Goal: Task Accomplishment & Management: Use online tool/utility

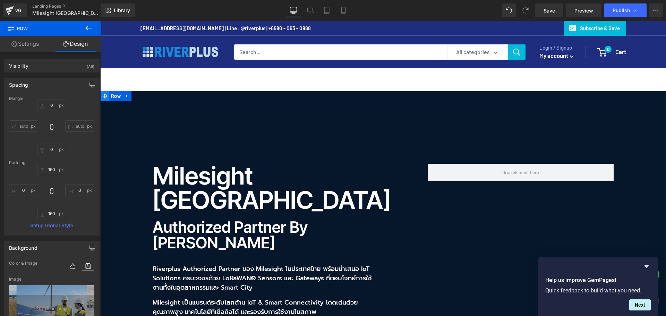
click at [104, 94] on icon at bounding box center [104, 95] width 5 height 5
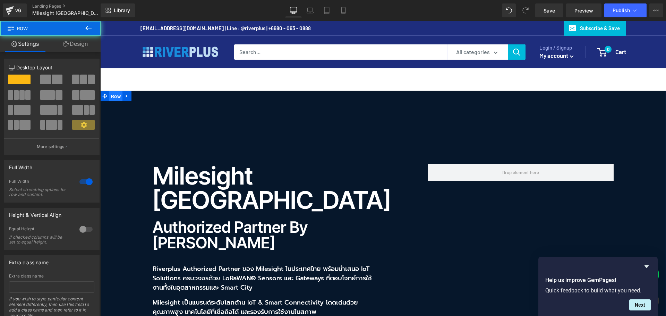
click at [111, 96] on span "Row" at bounding box center [115, 96] width 13 height 10
drag, startPoint x: 79, startPoint y: 40, endPoint x: 41, endPoint y: 106, distance: 76.2
click at [79, 40] on link "Design" at bounding box center [75, 44] width 50 height 16
click at [0, 0] on div "Background" at bounding box center [0, 0] width 0 height 0
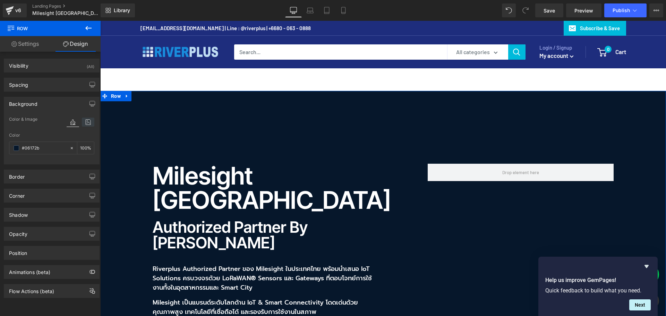
type input "#06172b"
type input "100"
click at [83, 124] on icon at bounding box center [88, 122] width 12 height 9
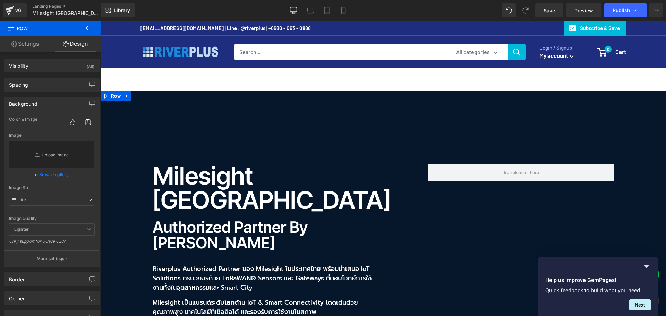
click at [56, 153] on link "Replace Image" at bounding box center [51, 154] width 85 height 26
type input "C:\fakepath\MTAP_im_Bg.jpg"
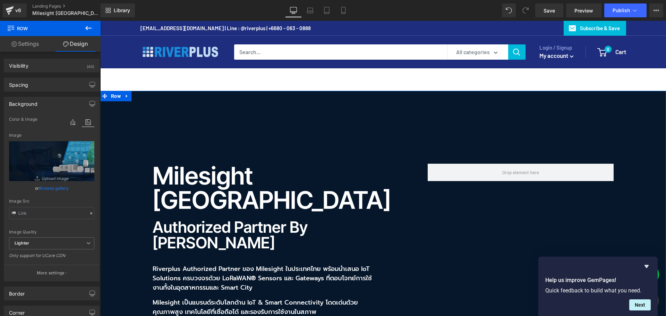
type input "[URL][DOMAIN_NAME]"
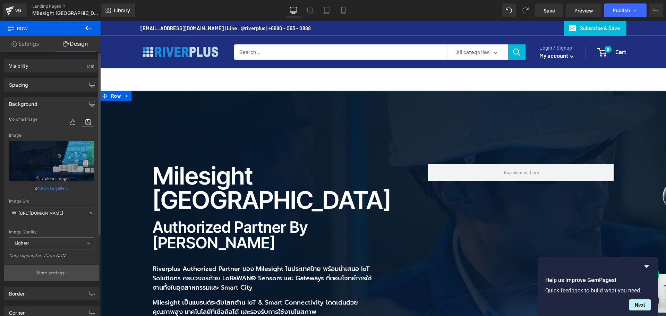
click at [60, 272] on p "More settings" at bounding box center [51, 273] width 28 height 6
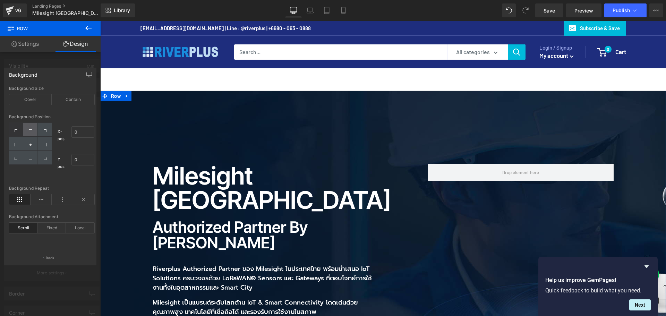
click at [31, 127] on div at bounding box center [30, 130] width 14 height 14
type input "50"
type input "0"
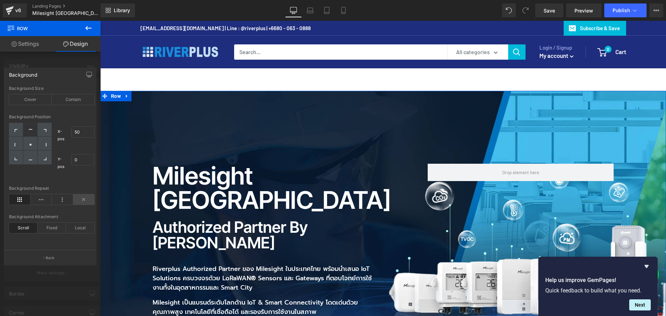
click at [86, 199] on icon at bounding box center [84, 199] width 22 height 10
drag, startPoint x: 551, startPoint y: 11, endPoint x: 275, endPoint y: 100, distance: 290.3
click at [551, 11] on span "Save" at bounding box center [549, 10] width 11 height 7
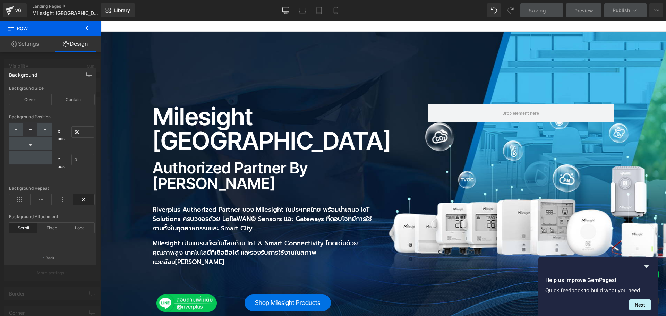
scroll to position [35, 0]
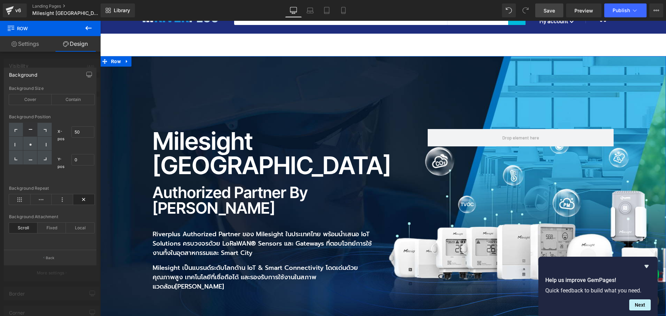
drag, startPoint x: 43, startPoint y: 258, endPoint x: 52, endPoint y: 240, distance: 20.5
click at [43, 258] on button "Back" at bounding box center [50, 258] width 93 height 16
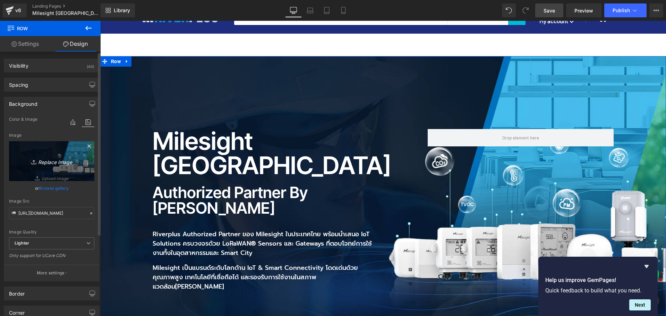
click at [65, 158] on icon "Replace Image" at bounding box center [52, 161] width 56 height 9
type input "C:\fakepath\MTAP_im_Bg02.jpg"
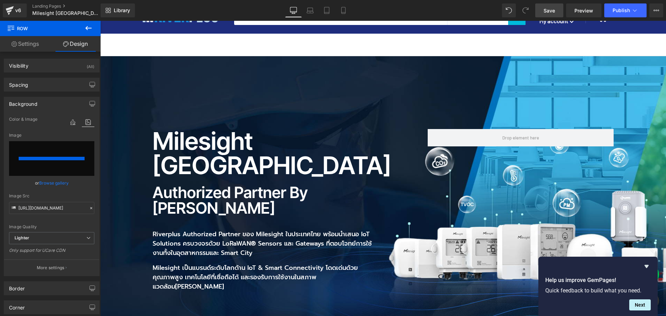
type input "[URL][DOMAIN_NAME]"
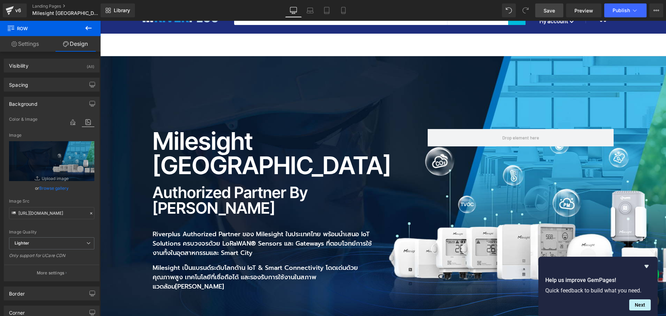
click at [553, 13] on span "Save" at bounding box center [549, 10] width 11 height 7
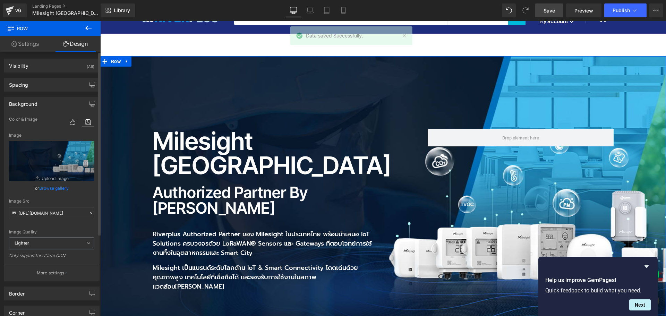
click at [54, 186] on link "Browse gallery" at bounding box center [53, 188] width 29 height 12
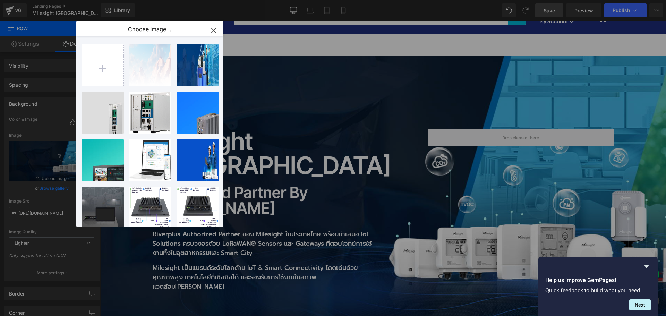
click at [216, 27] on icon "button" at bounding box center [213, 30] width 11 height 11
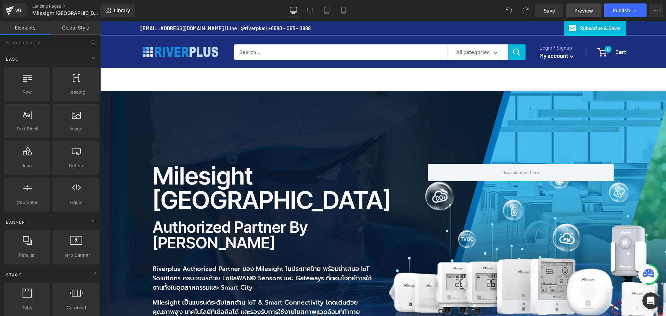
click at [579, 12] on span "Preview" at bounding box center [584, 10] width 19 height 7
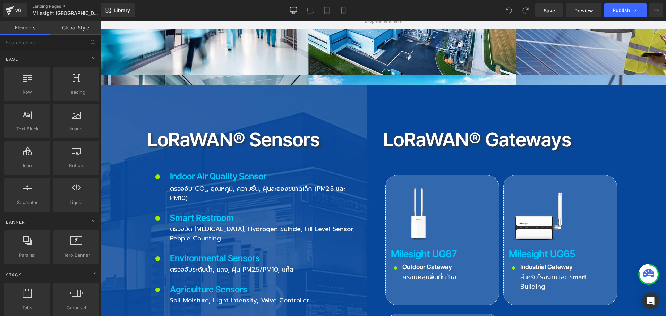
scroll to position [868, 0]
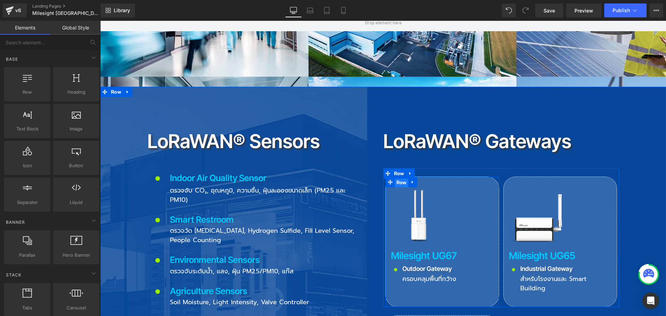
click at [397, 177] on span "Row" at bounding box center [402, 182] width 14 height 10
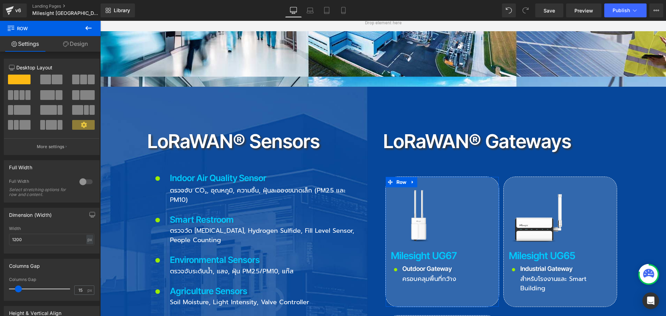
click at [78, 42] on link "Design" at bounding box center [75, 44] width 50 height 16
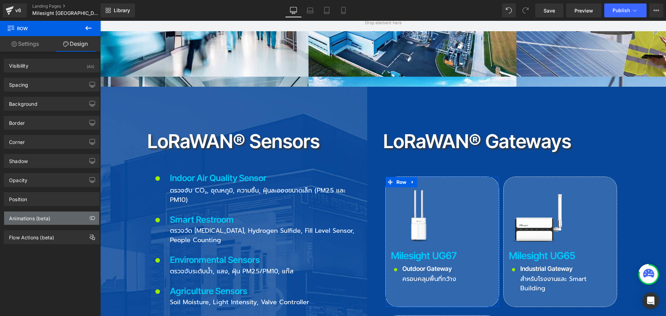
click at [34, 220] on div "Animations (beta)" at bounding box center [29, 217] width 41 height 10
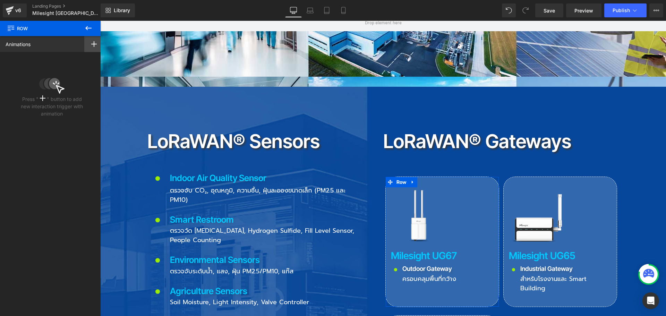
click at [91, 45] on icon at bounding box center [94, 44] width 6 height 6
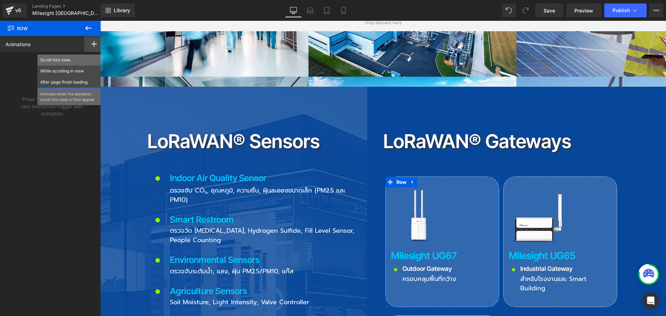
click at [58, 61] on p "Scroll Into view" at bounding box center [69, 60] width 58 height 6
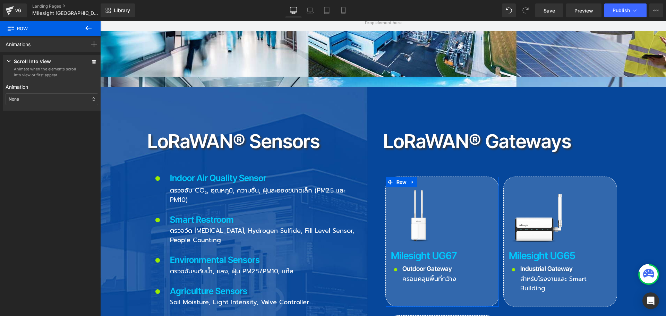
click at [43, 101] on div "None" at bounding box center [52, 99] width 93 height 12
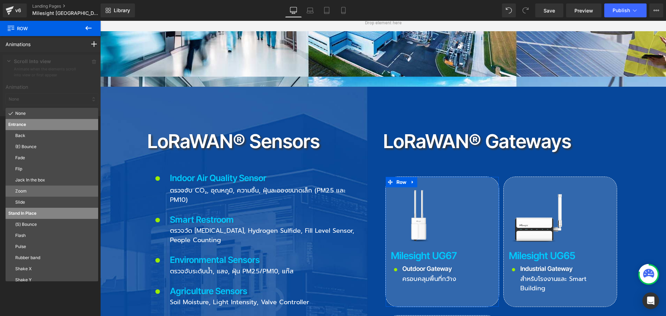
click at [29, 189] on p "Zoom" at bounding box center [55, 191] width 80 height 6
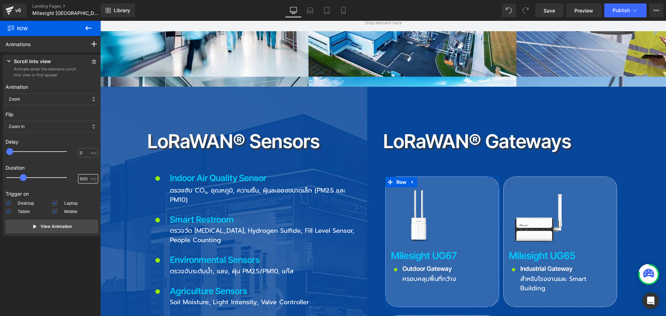
drag, startPoint x: 85, startPoint y: 178, endPoint x: 64, endPoint y: 179, distance: 21.2
click at [64, 179] on div "500 ms" at bounding box center [52, 179] width 93 height 10
type input "1500"
click at [63, 226] on p "View Animation" at bounding box center [56, 227] width 31 height 6
click at [518, 177] on span "Row" at bounding box center [520, 182] width 14 height 10
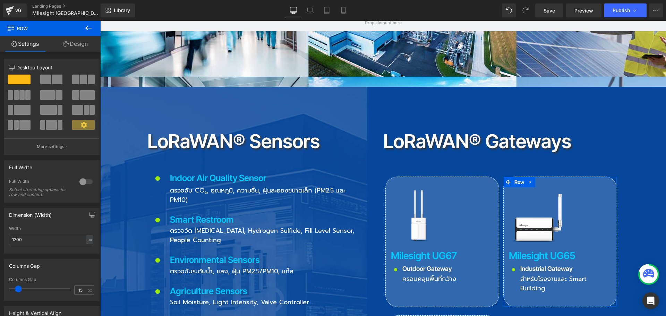
click at [81, 48] on link "Design" at bounding box center [75, 44] width 50 height 16
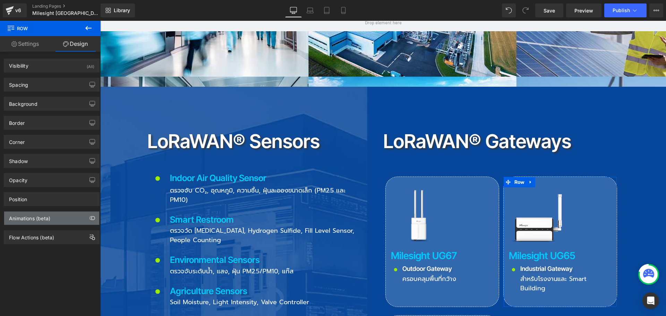
click at [38, 218] on div "Animations (beta)" at bounding box center [29, 217] width 41 height 10
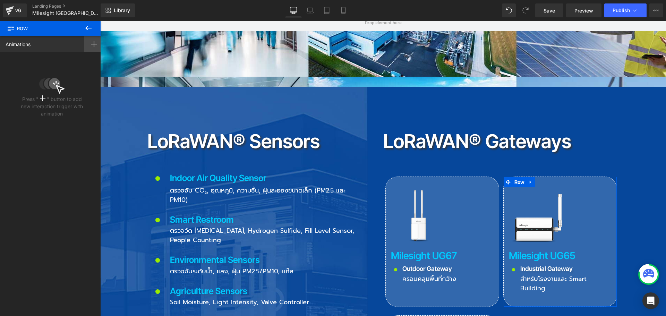
click at [88, 44] on div at bounding box center [93, 44] width 19 height 16
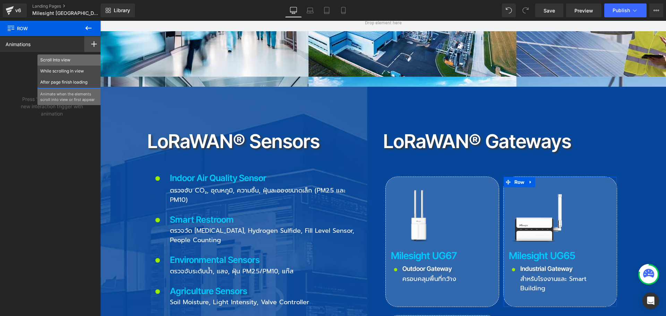
click at [60, 60] on p "Scroll Into view" at bounding box center [69, 60] width 58 height 6
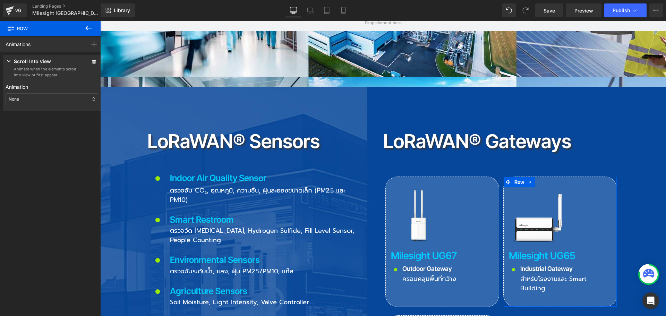
click at [41, 102] on div "None" at bounding box center [52, 99] width 93 height 12
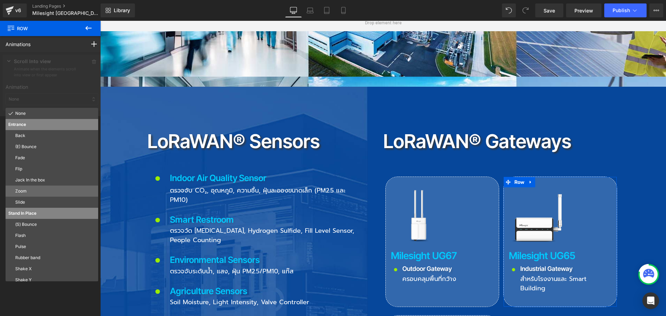
click at [31, 191] on p "Zoom" at bounding box center [55, 191] width 80 height 6
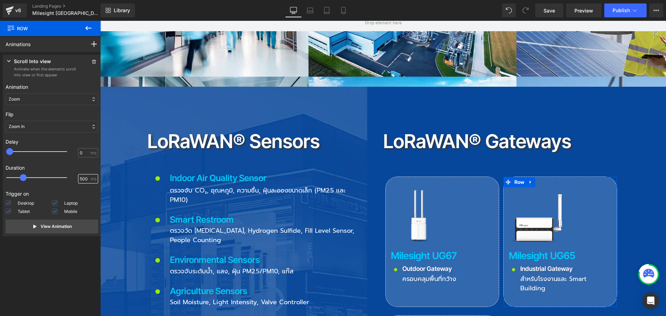
drag, startPoint x: 85, startPoint y: 178, endPoint x: 68, endPoint y: 179, distance: 17.4
click at [68, 179] on div "500 ms" at bounding box center [52, 179] width 93 height 10
type input "1500"
click at [60, 227] on p "View Animation" at bounding box center [56, 227] width 31 height 6
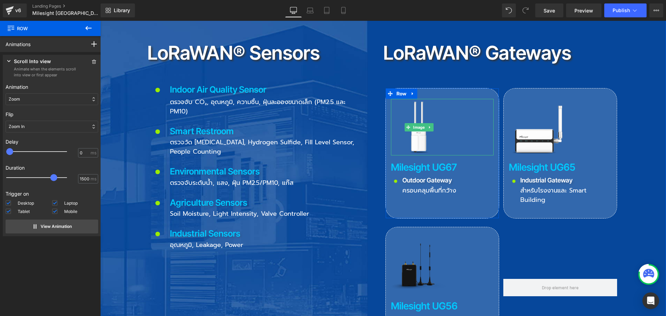
scroll to position [972, 0]
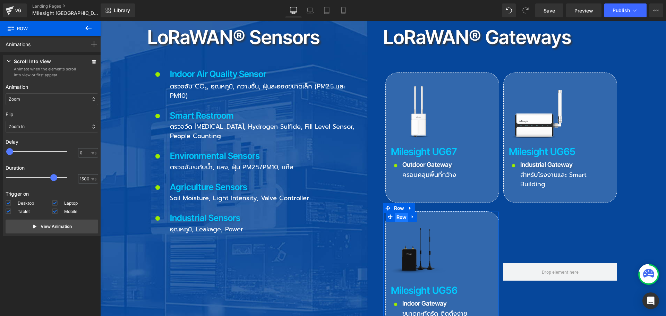
click at [398, 212] on span "Row" at bounding box center [402, 217] width 14 height 10
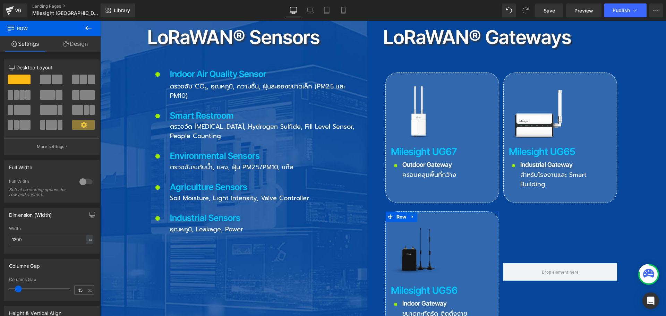
click at [80, 47] on link "Design" at bounding box center [75, 44] width 50 height 16
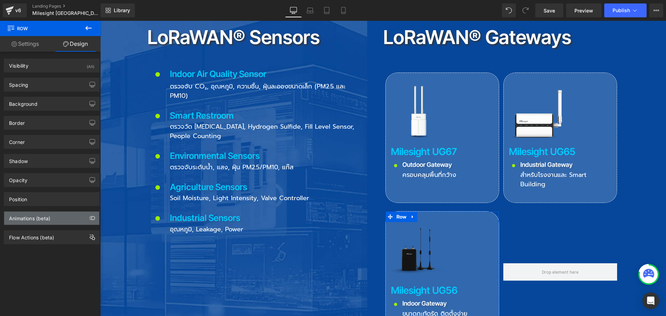
click at [34, 214] on div "Animations (beta)" at bounding box center [29, 217] width 41 height 10
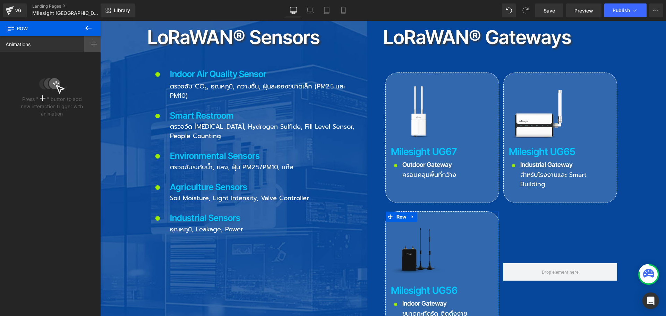
click at [91, 45] on icon at bounding box center [94, 44] width 6 height 6
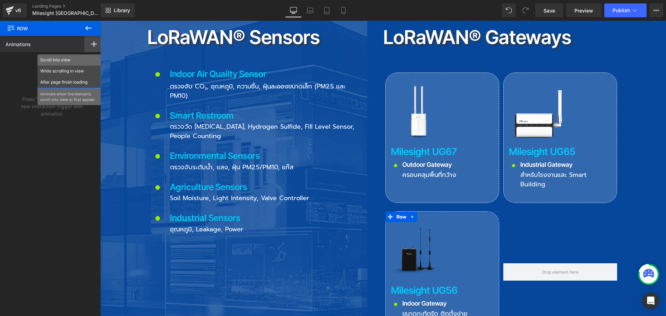
click at [57, 62] on p "Scroll Into view" at bounding box center [69, 60] width 58 height 6
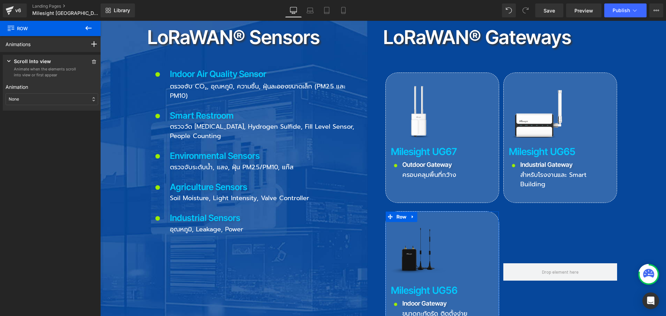
click at [32, 100] on div "None" at bounding box center [52, 99] width 93 height 12
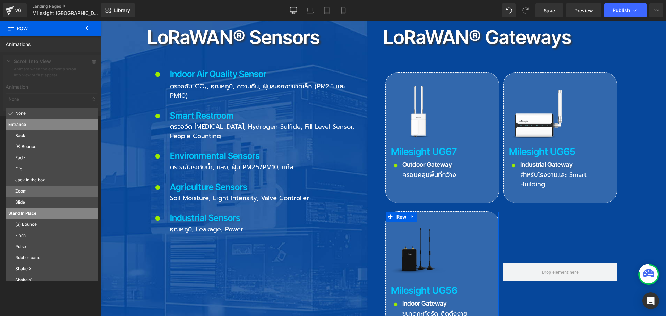
click at [23, 189] on p "Zoom" at bounding box center [55, 191] width 80 height 6
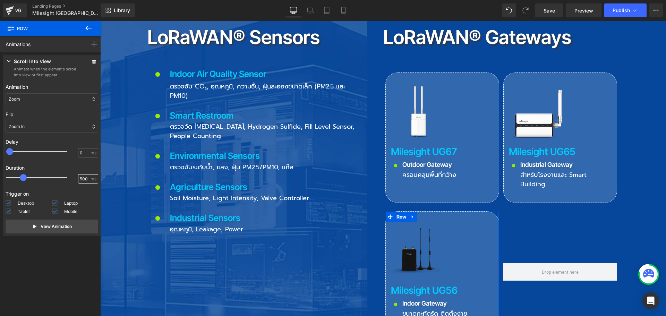
drag, startPoint x: 87, startPoint y: 178, endPoint x: 54, endPoint y: 179, distance: 32.3
click at [54, 179] on div "500 ms" at bounding box center [52, 179] width 93 height 10
type input "1500"
click at [56, 228] on p "View Animation" at bounding box center [56, 227] width 31 height 6
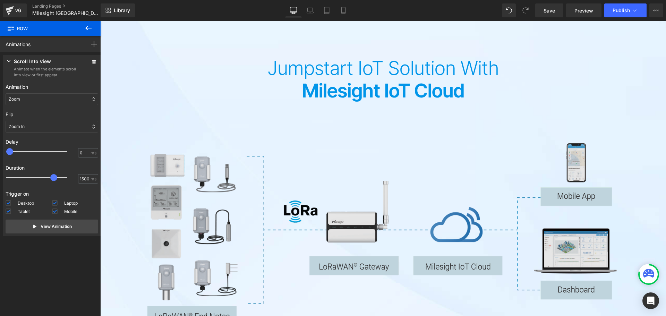
scroll to position [1354, 0]
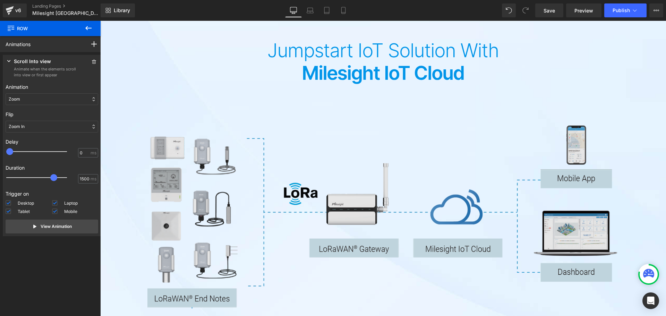
click at [265, 146] on img at bounding box center [383, 217] width 472 height 186
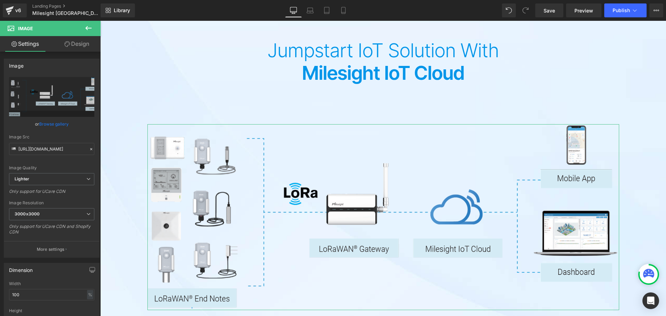
click at [85, 44] on link "Design" at bounding box center [77, 44] width 50 height 16
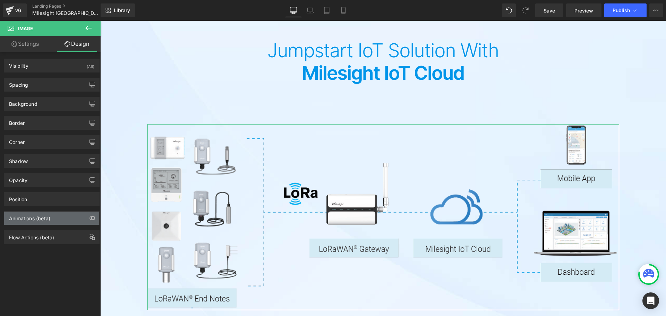
click at [27, 214] on div "Animations (beta)" at bounding box center [29, 217] width 41 height 10
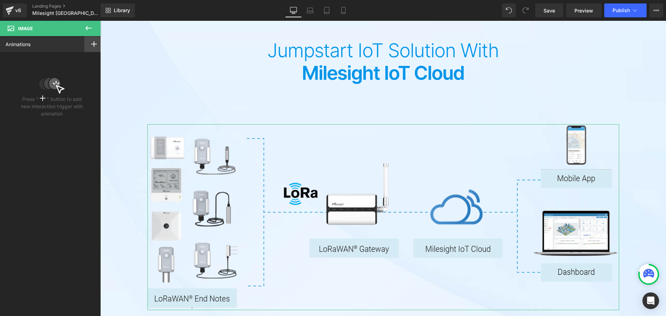
click at [92, 45] on icon at bounding box center [94, 44] width 6 height 6
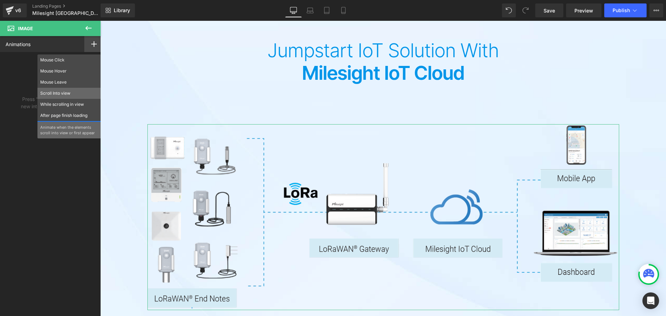
click at [54, 92] on p "Scroll Into view" at bounding box center [69, 93] width 58 height 6
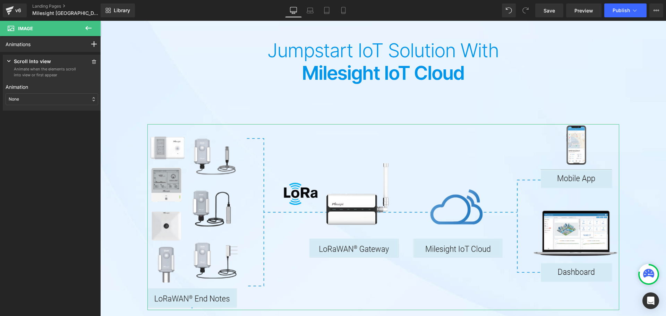
click at [49, 99] on div "None" at bounding box center [52, 99] width 93 height 12
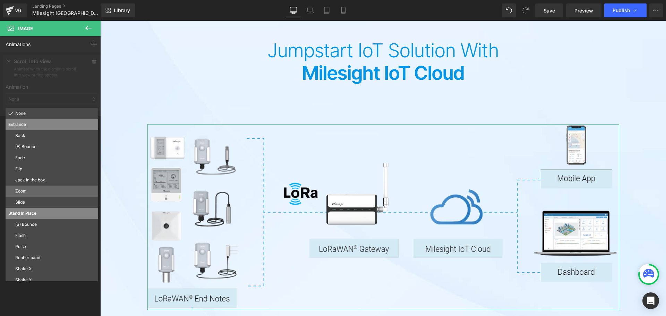
click at [24, 191] on p "Zoom" at bounding box center [55, 191] width 80 height 6
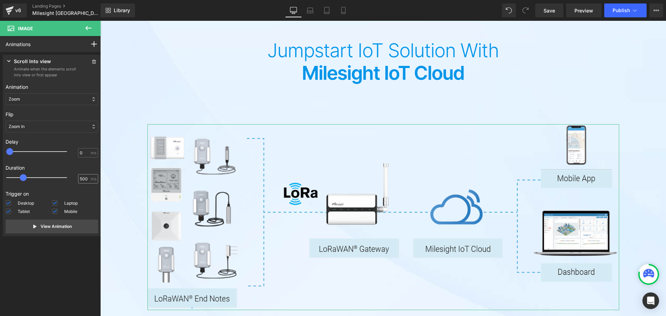
click at [91, 179] on span "ms" at bounding box center [94, 179] width 6 height 6
click at [84, 179] on input "500" at bounding box center [84, 179] width 9 height 6
type input "5"
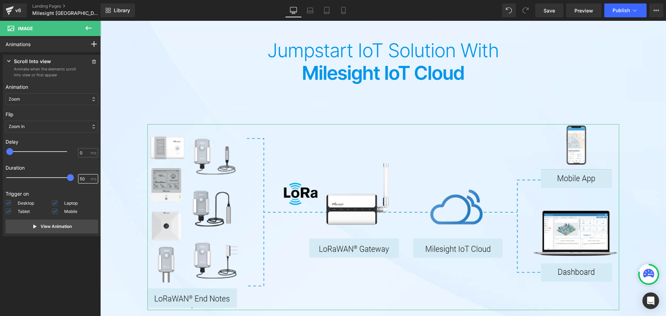
type input "5"
type input "1500"
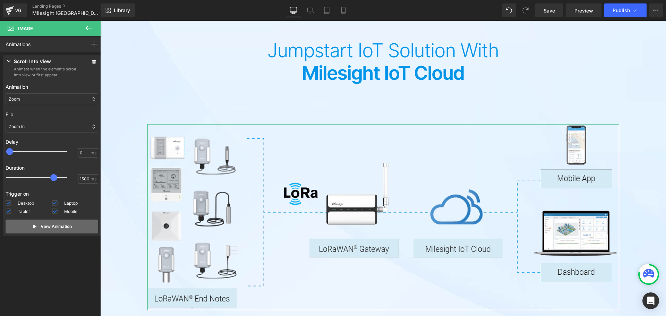
click at [61, 226] on p "View Animation" at bounding box center [56, 227] width 31 height 6
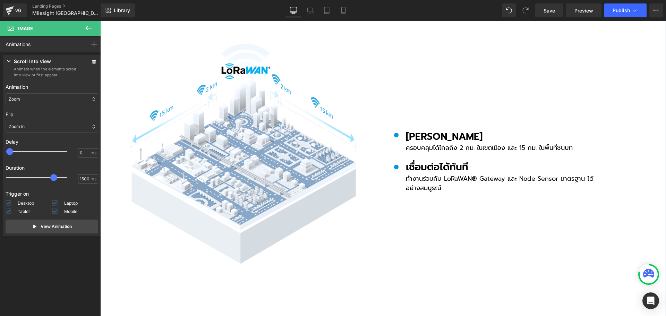
scroll to position [2082, 0]
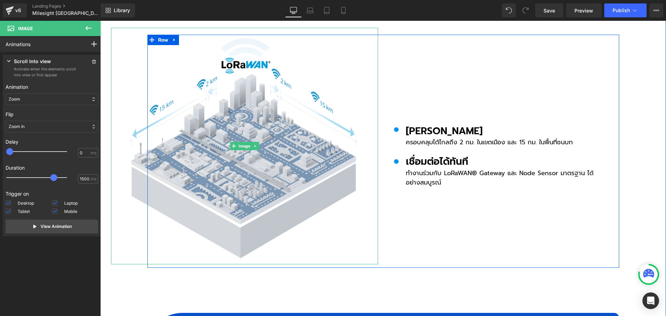
click at [234, 94] on img at bounding box center [244, 146] width 267 height 237
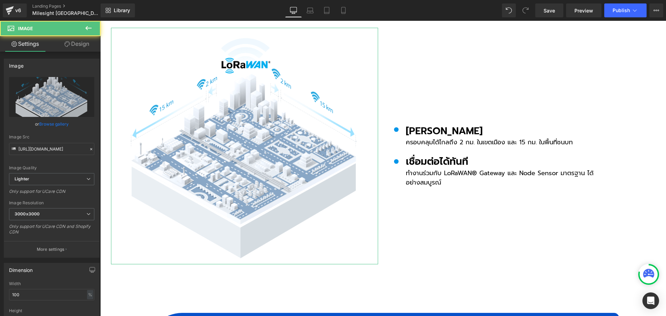
click at [78, 42] on link "Design" at bounding box center [77, 44] width 50 height 16
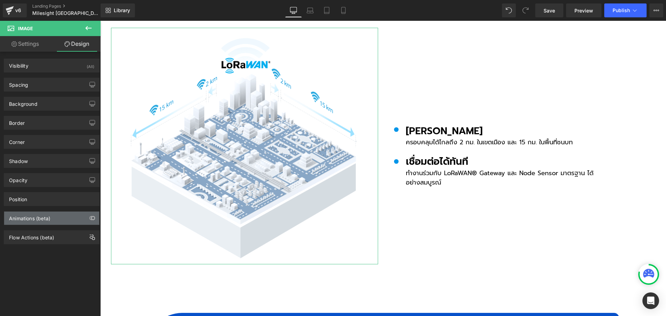
click at [37, 218] on div "Animations (beta)" at bounding box center [29, 217] width 41 height 10
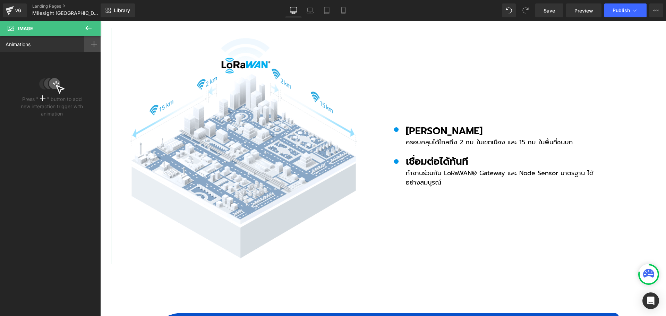
click at [94, 46] on div at bounding box center [93, 44] width 19 height 16
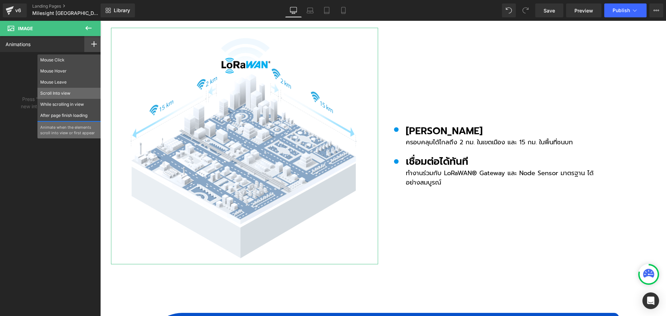
click at [54, 91] on p "Scroll Into view" at bounding box center [69, 93] width 58 height 6
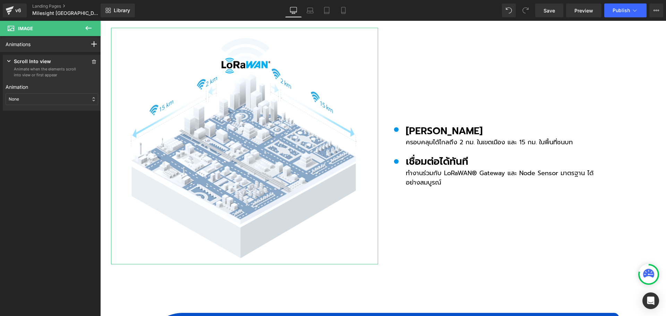
click at [43, 97] on div "None" at bounding box center [52, 99] width 93 height 12
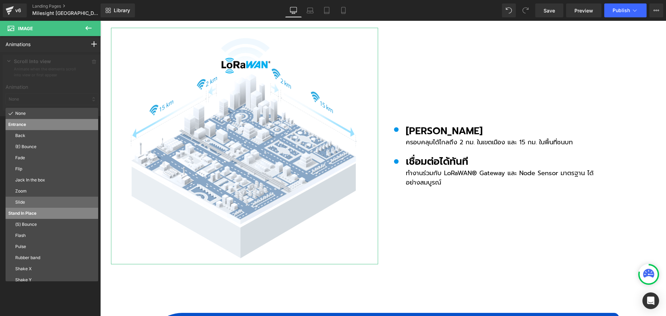
click at [27, 202] on p "Slide" at bounding box center [55, 202] width 80 height 6
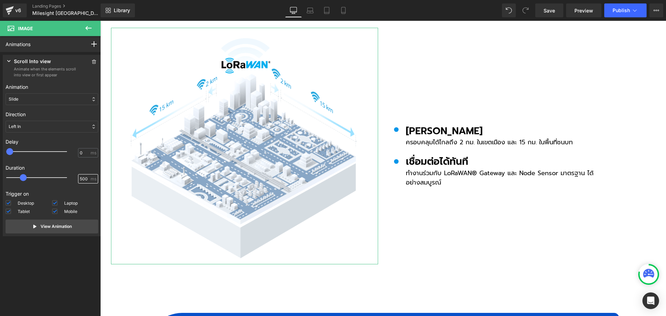
click at [83, 178] on input "500" at bounding box center [84, 179] width 9 height 6
type input "1500"
click at [55, 222] on button "View Animation" at bounding box center [52, 227] width 93 height 14
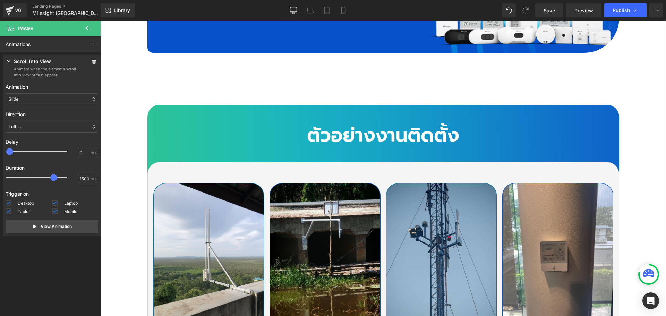
scroll to position [2534, 0]
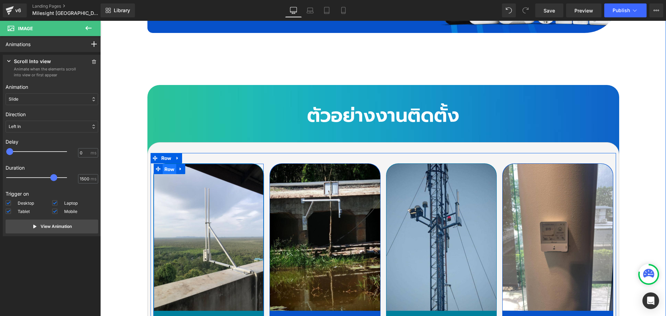
click at [165, 164] on span "Row" at bounding box center [170, 169] width 14 height 10
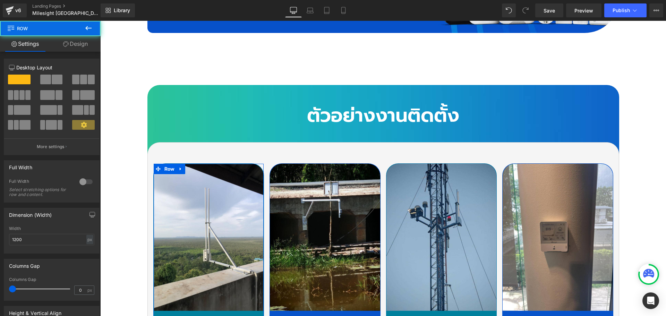
drag, startPoint x: 79, startPoint y: 44, endPoint x: 49, endPoint y: 83, distance: 49.9
click at [79, 44] on link "Design" at bounding box center [75, 44] width 50 height 16
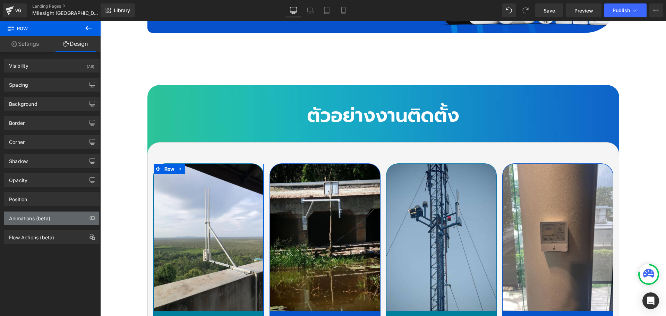
click at [35, 218] on div "Animations (beta)" at bounding box center [29, 217] width 41 height 10
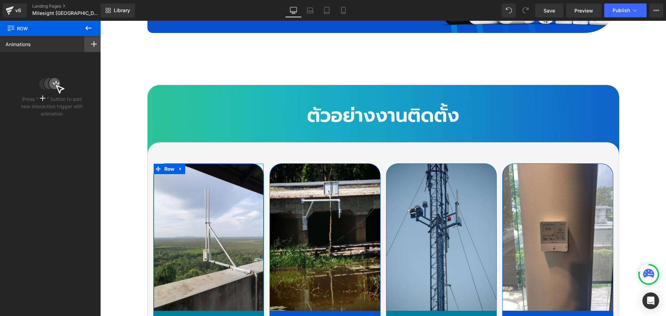
click at [89, 40] on div at bounding box center [93, 44] width 19 height 16
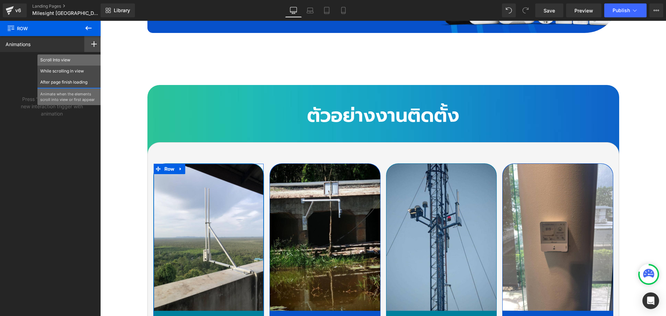
click at [54, 56] on div "Scroll Into view" at bounding box center [69, 59] width 64 height 11
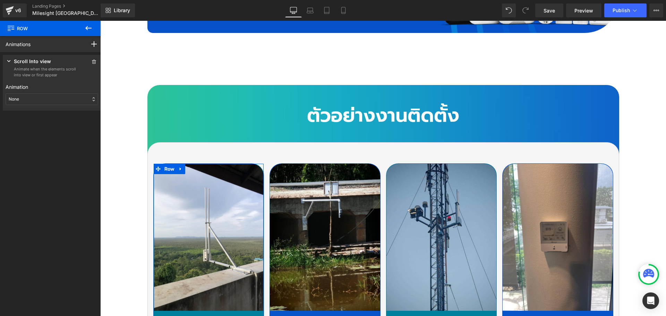
click at [41, 98] on div "None" at bounding box center [52, 99] width 93 height 12
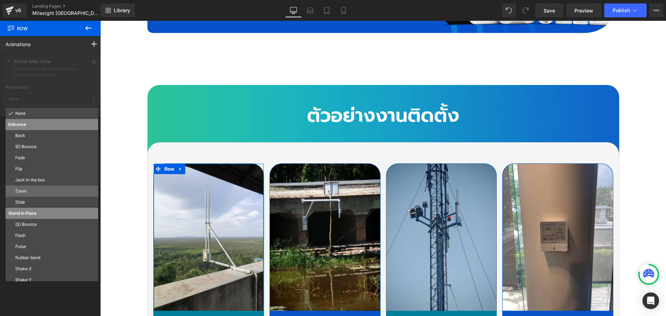
click at [23, 191] on p "Zoom" at bounding box center [55, 191] width 80 height 6
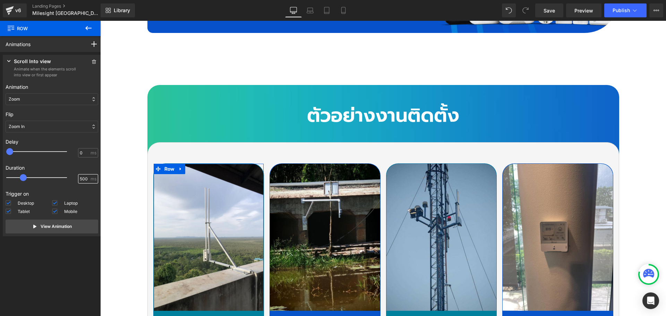
click at [84, 180] on input "500" at bounding box center [84, 179] width 9 height 6
type input "1500"
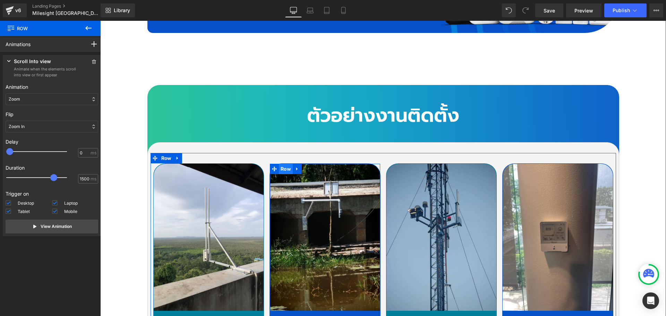
click at [284, 164] on span "Row" at bounding box center [286, 169] width 14 height 10
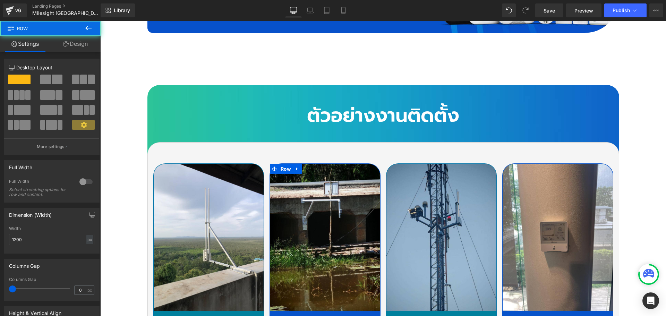
click at [85, 43] on link "Design" at bounding box center [75, 44] width 50 height 16
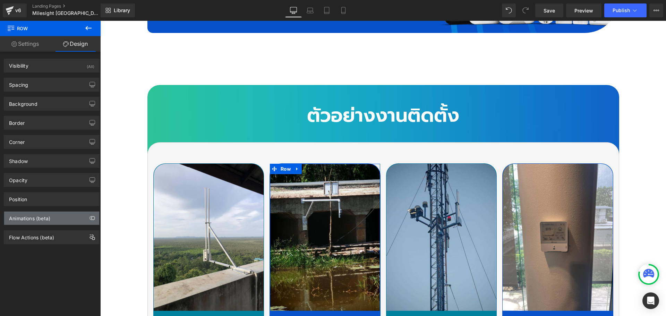
click at [49, 221] on div "Animations (beta)" at bounding box center [29, 217] width 41 height 10
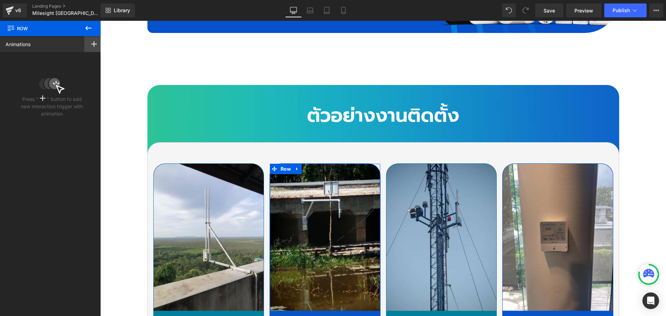
click at [87, 44] on div at bounding box center [93, 44] width 19 height 16
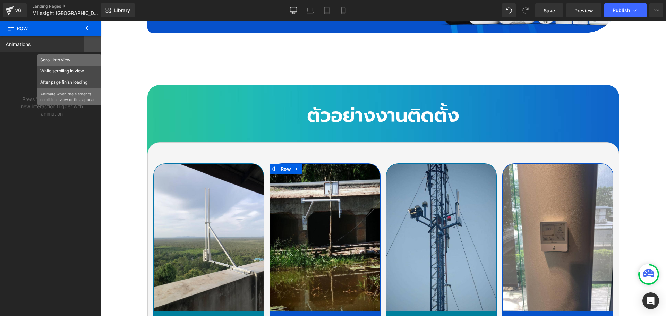
click at [66, 58] on p "Scroll Into view" at bounding box center [69, 60] width 58 height 6
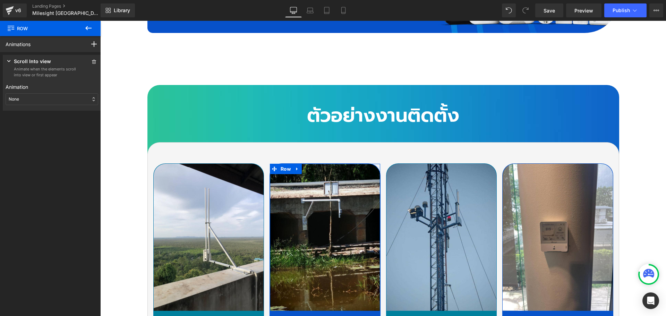
click at [41, 100] on div "None" at bounding box center [52, 99] width 93 height 12
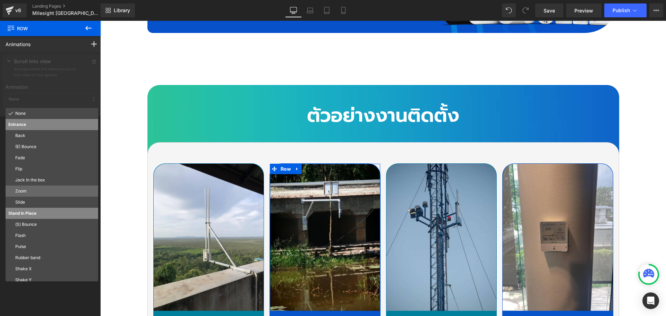
click at [38, 193] on p "Zoom" at bounding box center [55, 191] width 80 height 6
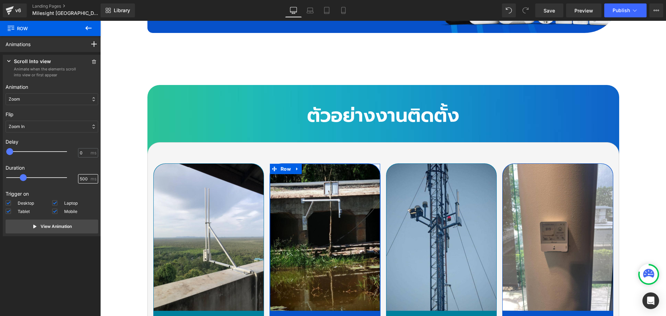
click at [80, 178] on input "500" at bounding box center [84, 179] width 9 height 6
type input "1500"
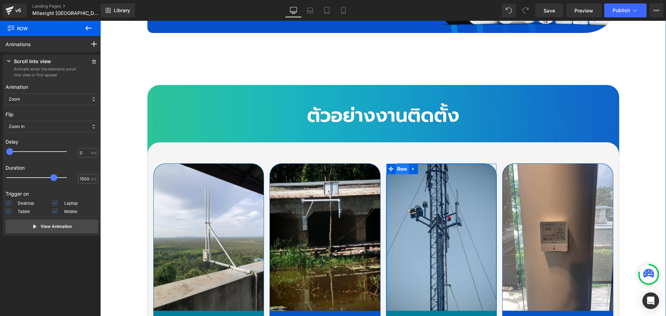
click at [399, 164] on span "Row" at bounding box center [403, 169] width 14 height 10
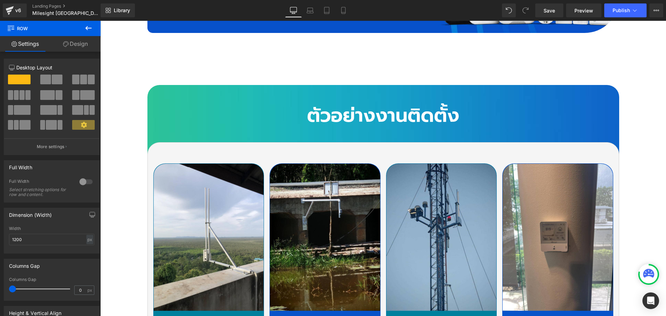
click at [91, 28] on icon at bounding box center [88, 28] width 6 height 4
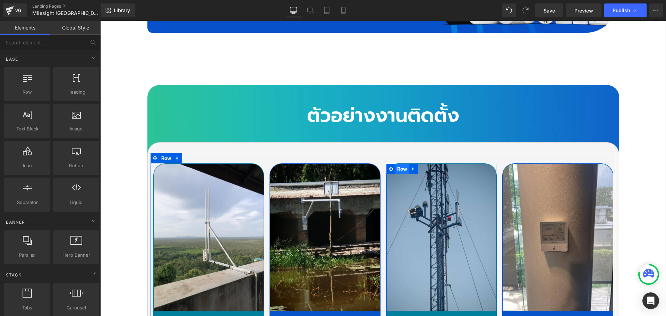
click at [400, 164] on span "Row" at bounding box center [403, 169] width 14 height 10
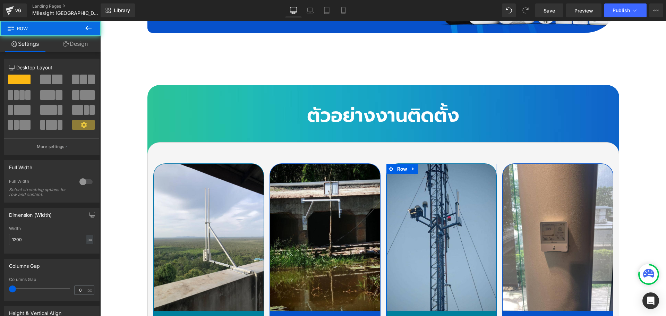
click at [81, 43] on link "Design" at bounding box center [75, 44] width 50 height 16
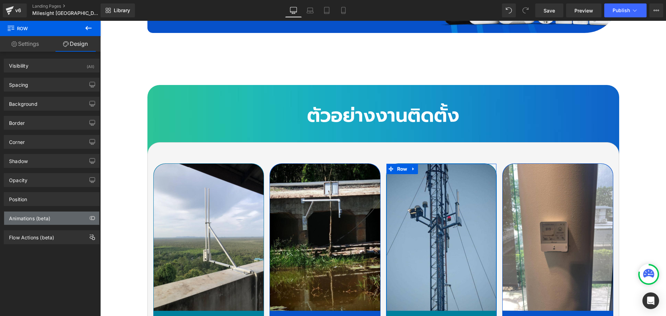
click at [40, 220] on div "Animations (beta)" at bounding box center [29, 217] width 41 height 10
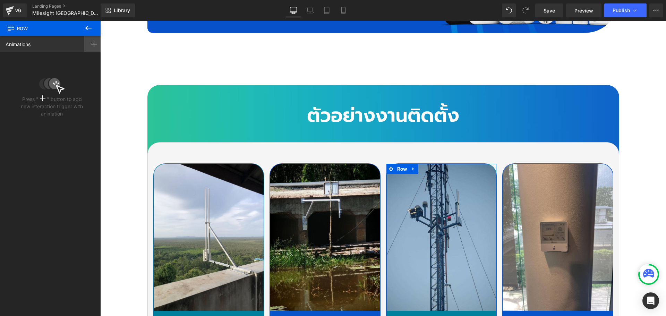
click at [92, 46] on icon at bounding box center [94, 44] width 6 height 6
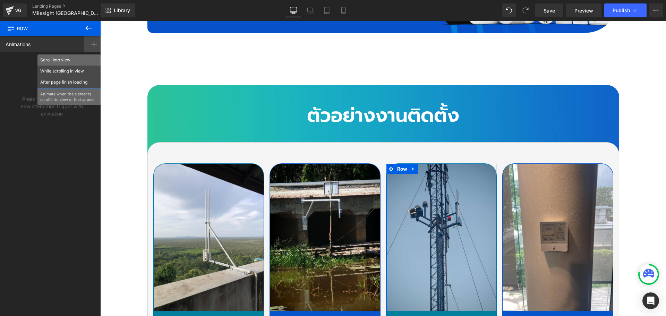
click at [63, 61] on p "Scroll Into view" at bounding box center [69, 60] width 58 height 6
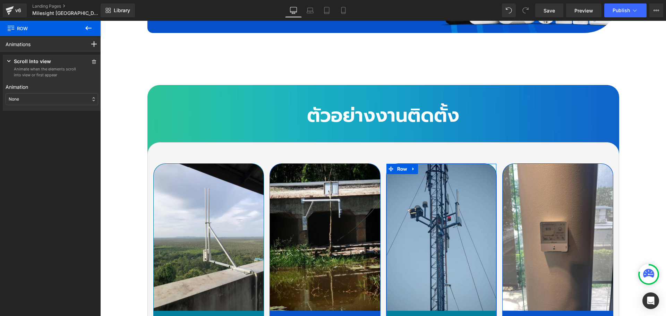
click at [59, 100] on div "None" at bounding box center [52, 99] width 93 height 12
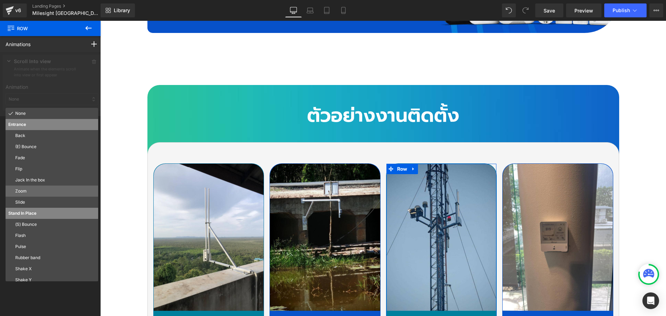
click at [25, 191] on p "Zoom" at bounding box center [55, 191] width 80 height 6
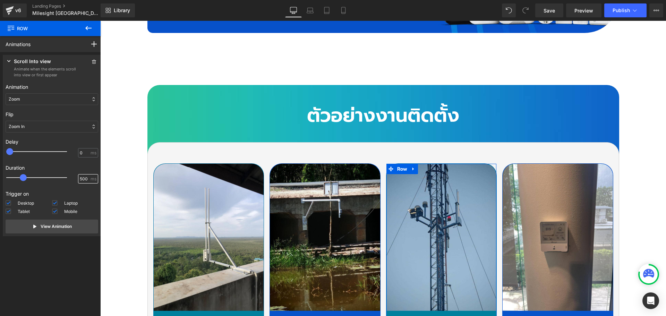
click at [80, 179] on input "500" at bounding box center [84, 179] width 9 height 6
type input "1500"
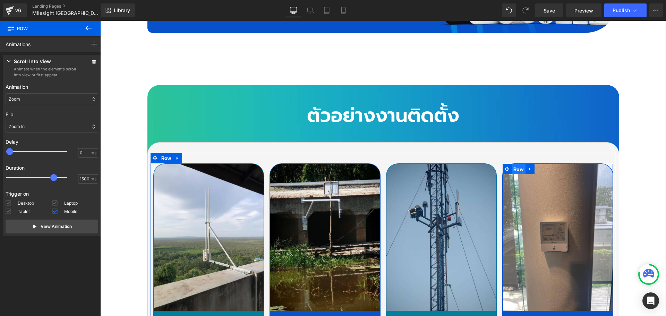
click at [513, 164] on span "Row" at bounding box center [519, 169] width 14 height 10
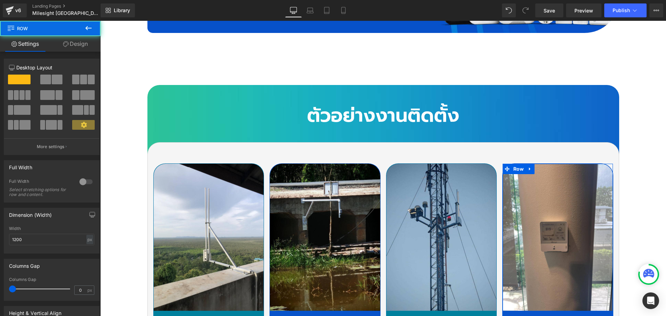
click at [89, 44] on link "Design" at bounding box center [75, 44] width 50 height 16
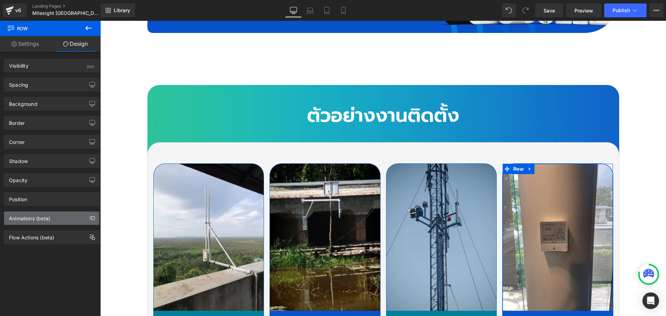
click at [40, 219] on div "Animations (beta)" at bounding box center [29, 217] width 41 height 10
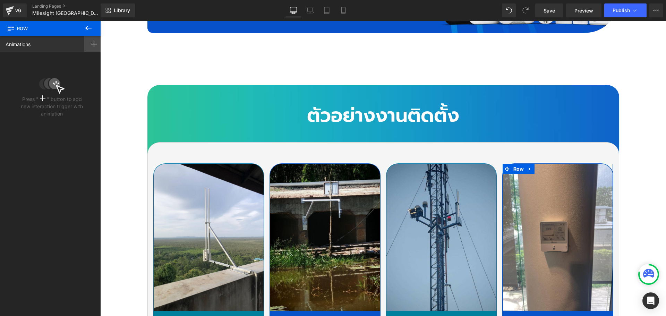
click at [94, 43] on div at bounding box center [93, 44] width 19 height 16
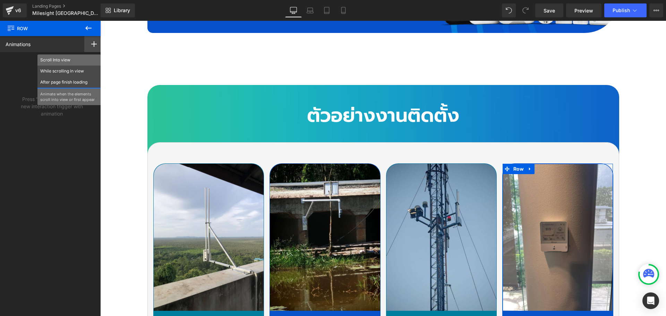
click at [59, 59] on p "Scroll Into view" at bounding box center [69, 60] width 58 height 6
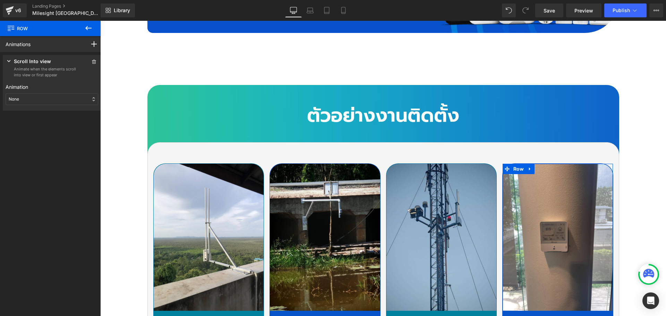
click at [31, 100] on div "None" at bounding box center [52, 99] width 93 height 12
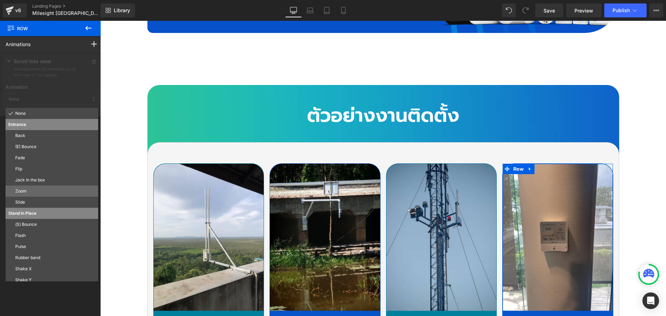
click at [26, 193] on p "Zoom" at bounding box center [55, 191] width 80 height 6
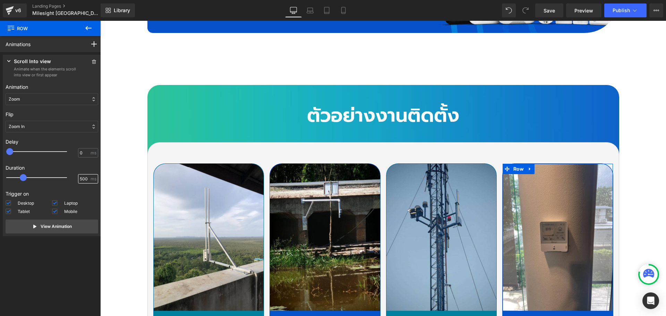
click at [80, 177] on input "500" at bounding box center [84, 179] width 9 height 6
type input "1500"
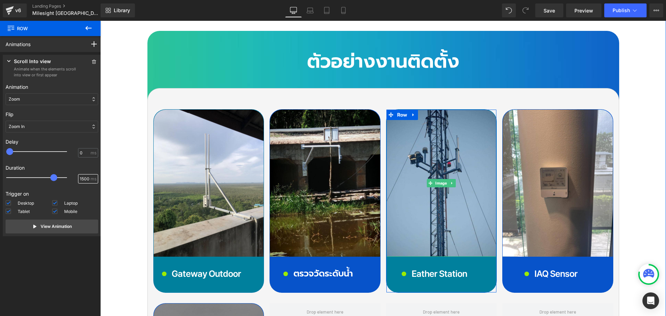
scroll to position [2672, 0]
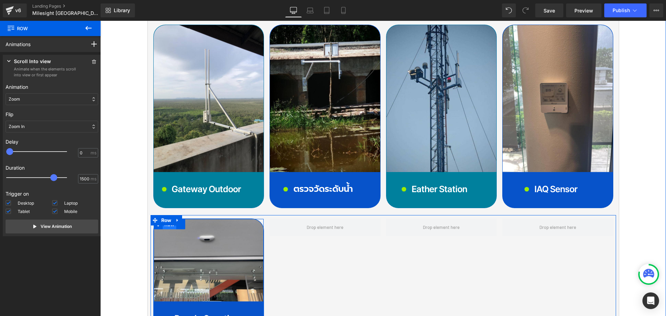
click at [167, 219] on span "Row" at bounding box center [170, 224] width 14 height 10
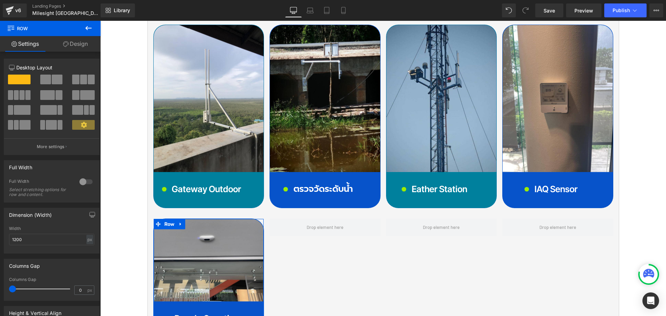
click at [83, 44] on link "Design" at bounding box center [75, 44] width 50 height 16
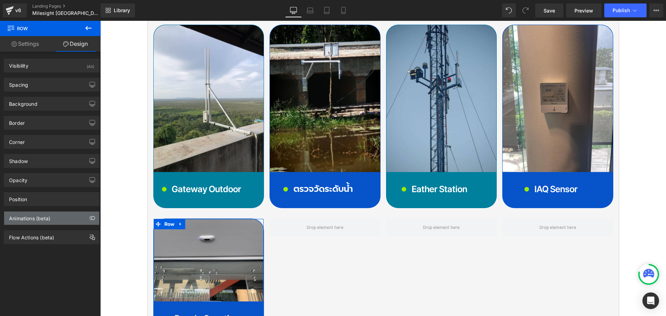
click at [52, 220] on div "Animations (beta)" at bounding box center [51, 218] width 95 height 13
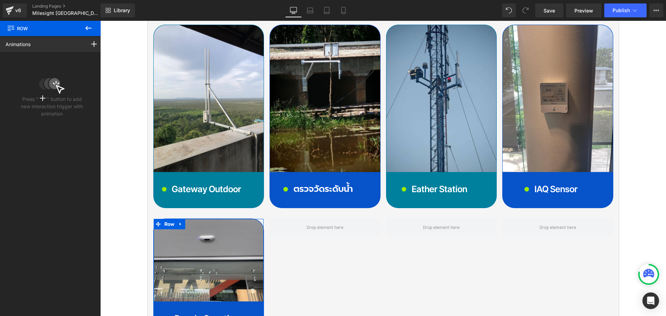
drag, startPoint x: 91, startPoint y: 44, endPoint x: 73, endPoint y: 83, distance: 43.0
click at [92, 44] on rect at bounding box center [94, 44] width 6 height 1
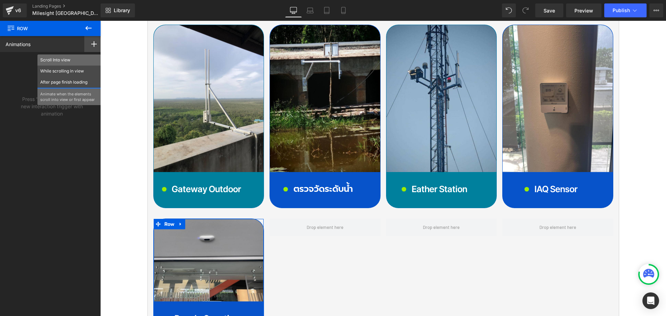
click at [56, 61] on p "Scroll Into view" at bounding box center [69, 60] width 58 height 6
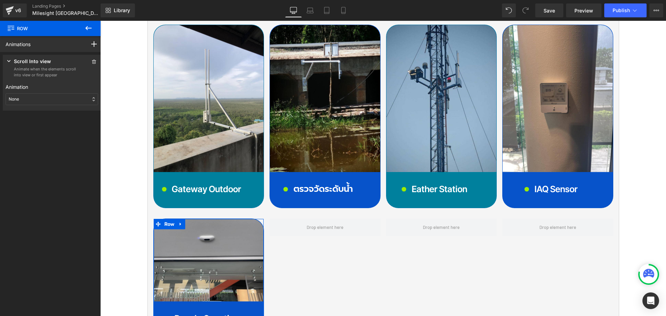
click at [30, 98] on div "None" at bounding box center [52, 99] width 93 height 12
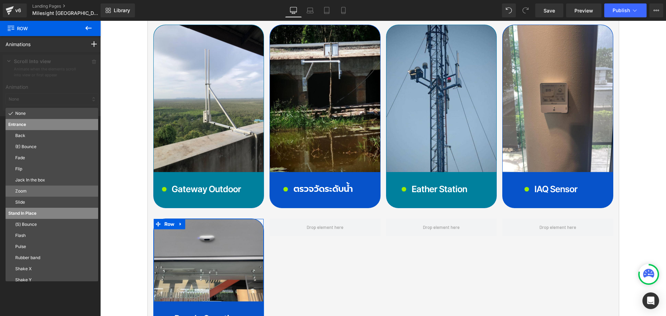
click at [27, 192] on p "Zoom" at bounding box center [55, 191] width 80 height 6
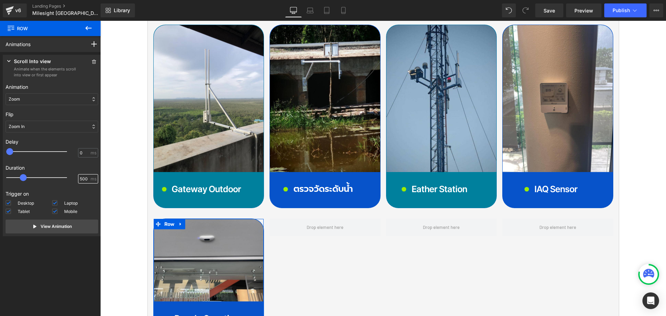
click at [80, 180] on input "500" at bounding box center [84, 179] width 9 height 6
type input "1500"
click at [543, 12] on link "Save" at bounding box center [550, 10] width 28 height 14
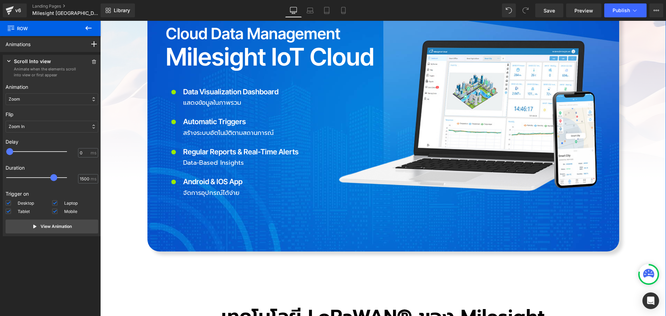
scroll to position [1631, 0]
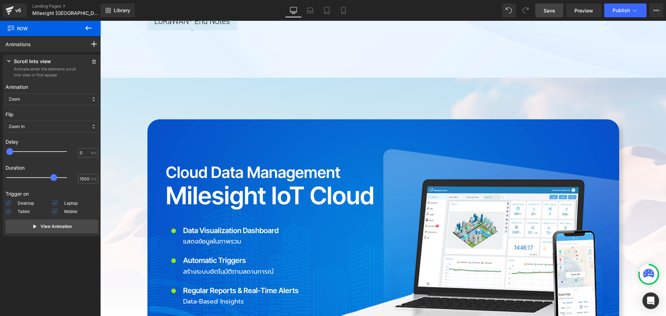
click at [545, 10] on span "Save" at bounding box center [549, 10] width 11 height 7
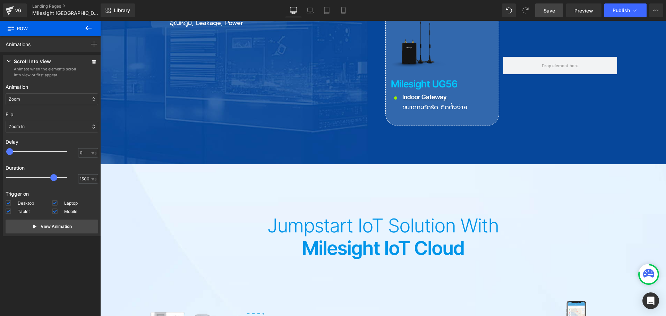
scroll to position [1249, 0]
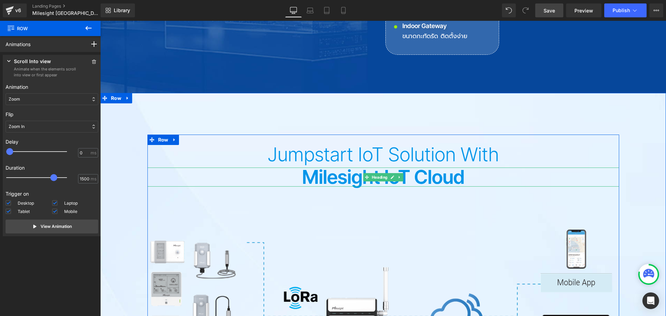
click at [313, 168] on h2 "Milesight IoT Cloud" at bounding box center [383, 177] width 472 height 19
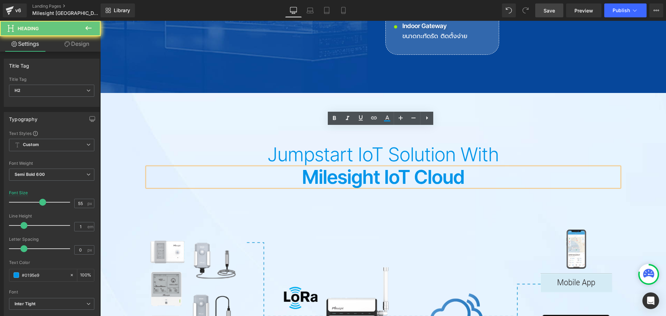
click at [308, 168] on h2 "Milesight IoT Cloud" at bounding box center [383, 177] width 472 height 19
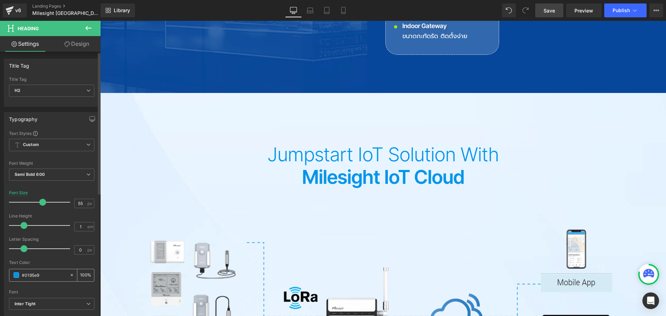
drag, startPoint x: 51, startPoint y: 270, endPoint x: 22, endPoint y: 272, distance: 28.9
click at [22, 272] on div "#0195e9" at bounding box center [39, 275] width 60 height 12
click at [36, 277] on input "#0195e9" at bounding box center [44, 275] width 44 height 8
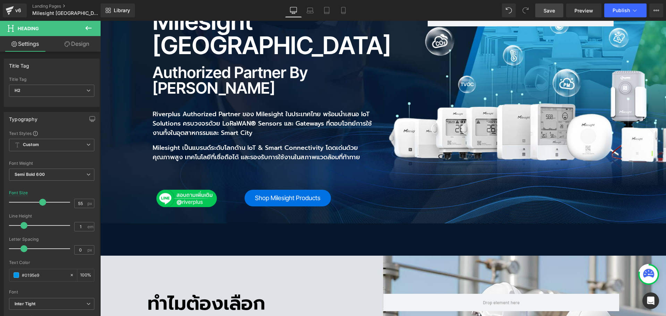
scroll to position [0, 0]
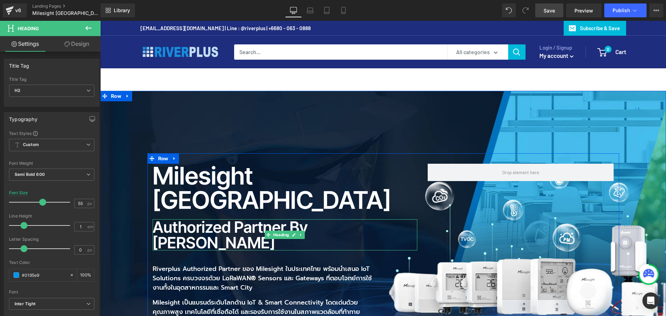
click at [319, 219] on h2 "Authorized Partner by [PERSON_NAME]" at bounding box center [285, 234] width 265 height 31
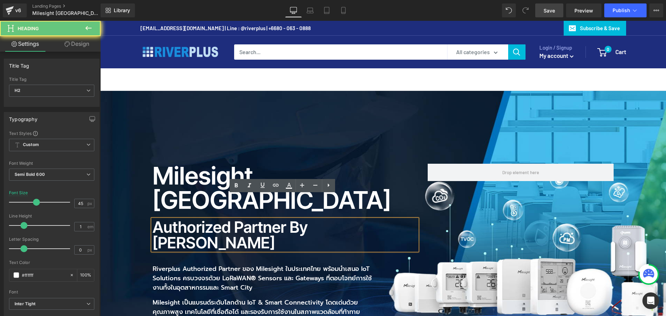
click at [315, 219] on h2 "Authorized Partner by [PERSON_NAME]" at bounding box center [285, 234] width 265 height 31
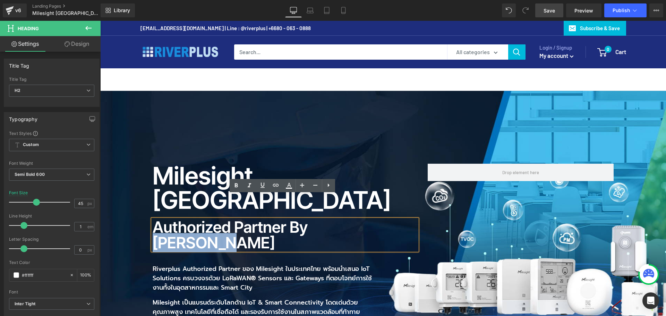
drag, startPoint x: 308, startPoint y: 202, endPoint x: 372, endPoint y: 202, distance: 63.9
click at [372, 219] on h2 "Authorized Partner by [PERSON_NAME]" at bounding box center [285, 234] width 265 height 31
click at [292, 188] on icon at bounding box center [289, 188] width 6 height 1
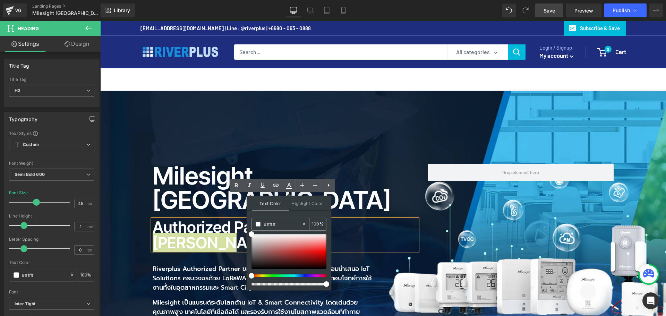
drag, startPoint x: 285, startPoint y: 221, endPoint x: 259, endPoint y: 222, distance: 26.0
click at [259, 222] on div "#ffffff" at bounding box center [277, 224] width 50 height 12
paste input "0195e9"
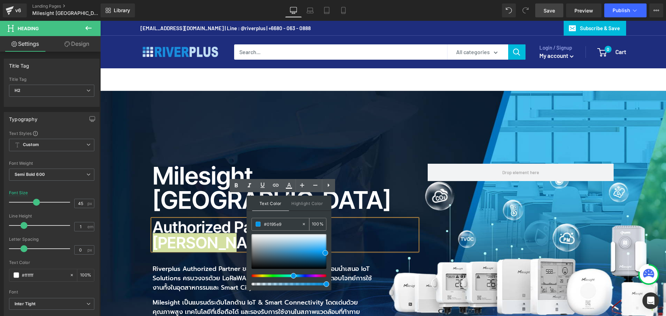
type input "#0195e9"
click at [260, 225] on span at bounding box center [258, 224] width 5 height 5
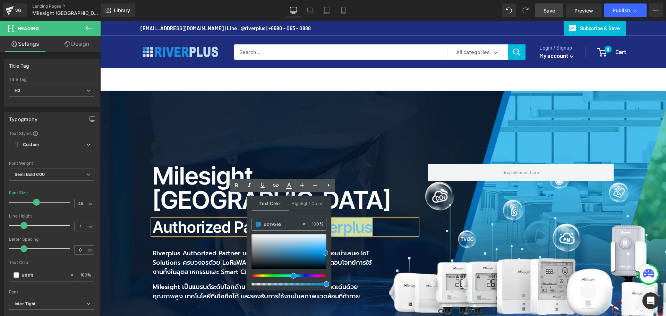
click at [304, 245] on div at bounding box center [289, 251] width 75 height 35
drag, startPoint x: 290, startPoint y: 226, endPoint x: 258, endPoint y: 226, distance: 33.0
click at [258, 226] on div "#0195e9" at bounding box center [277, 224] width 50 height 12
paste input "0195e9"
type input "#0195e9"
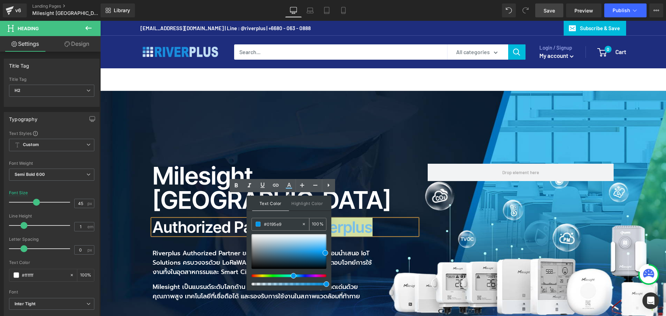
click at [258, 226] on span at bounding box center [258, 224] width 5 height 5
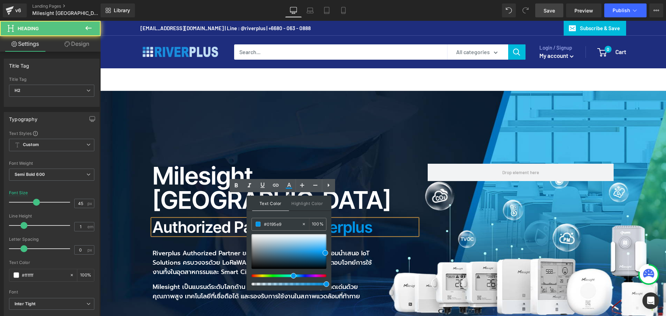
click at [365, 218] on span "Riverplus" at bounding box center [340, 227] width 65 height 19
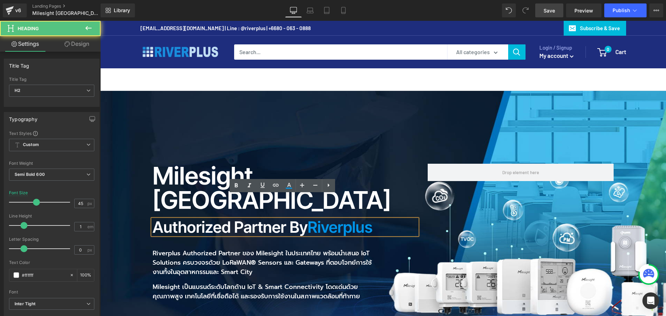
click at [387, 219] on h2 "Authorized Partner by Riverplus" at bounding box center [285, 227] width 265 height 16
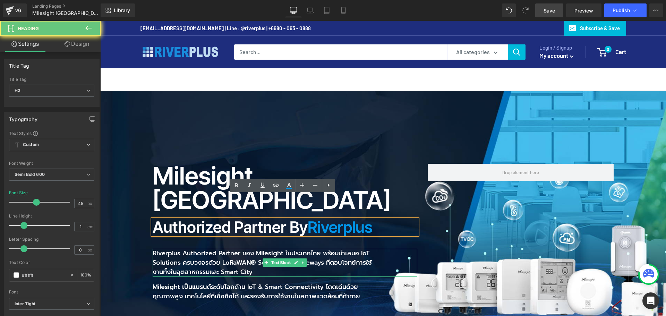
click at [385, 249] on div "Riverplus Authorized Partner ของ Milesight ในประเทศไทย พร้อมนำเสนอ IoT Solution…" at bounding box center [285, 263] width 265 height 28
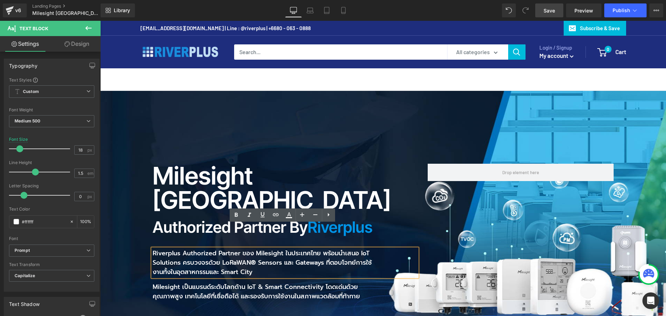
click at [405, 120] on div "Milesight Thailand Heading Authorized Partner by Riverplus Heading Riverplus Au…" at bounding box center [383, 243] width 566 height 304
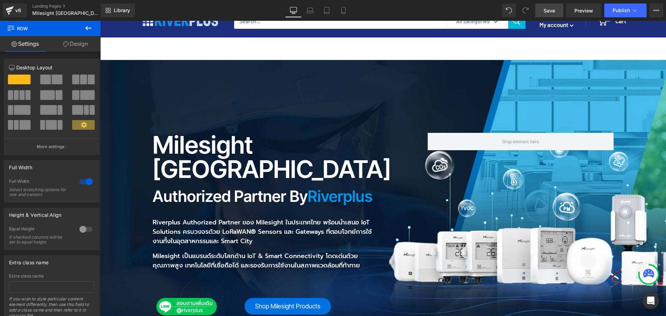
scroll to position [69, 0]
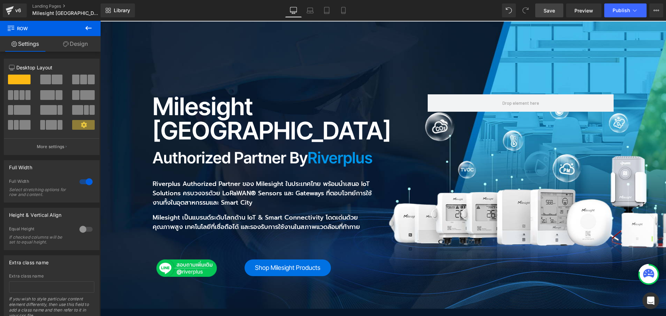
click at [548, 15] on link "Save" at bounding box center [550, 10] width 28 height 14
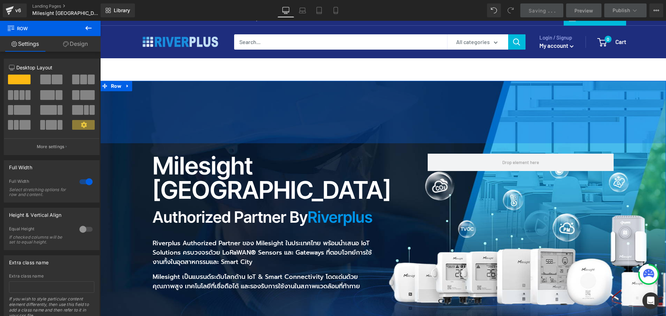
scroll to position [0, 0]
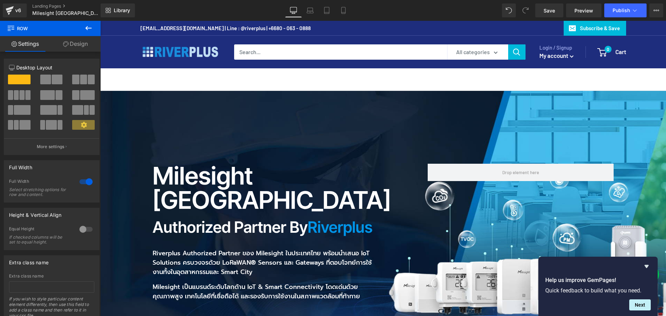
click at [93, 27] on button at bounding box center [88, 28] width 24 height 15
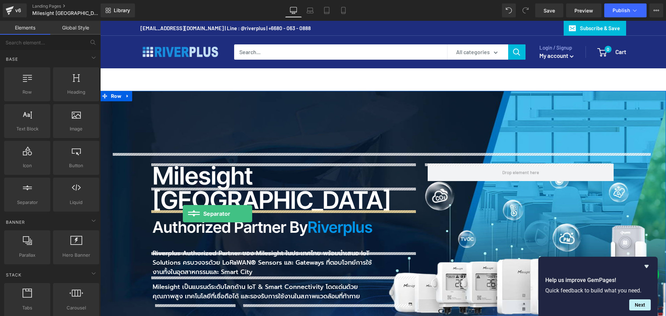
drag, startPoint x: 196, startPoint y: 226, endPoint x: 183, endPoint y: 214, distance: 17.4
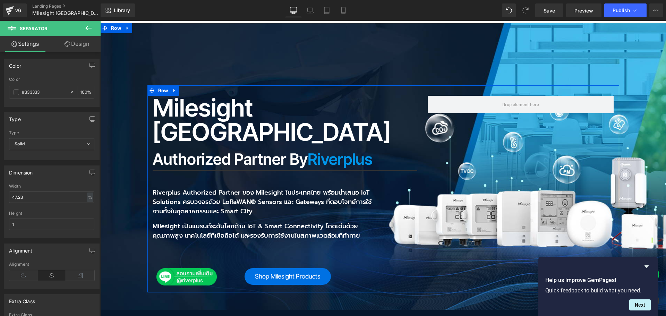
scroll to position [69, 0]
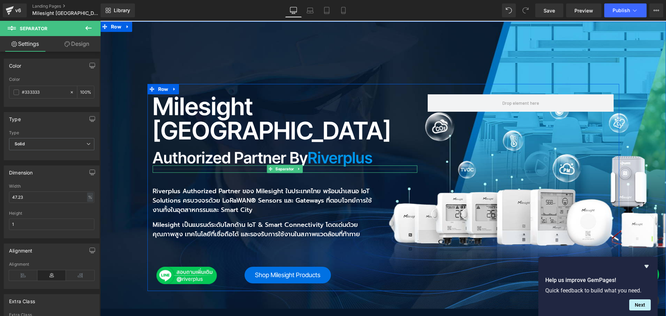
click at [172, 169] on hr at bounding box center [285, 171] width 265 height 4
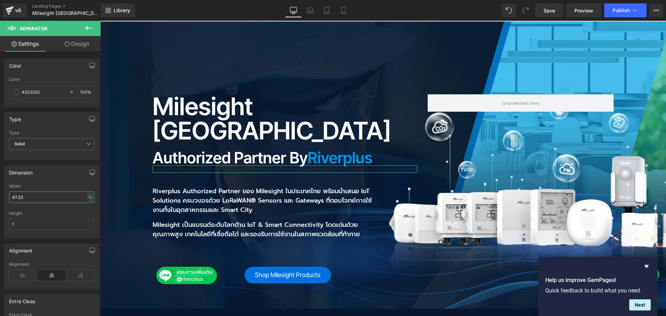
drag, startPoint x: 31, startPoint y: 196, endPoint x: -2, endPoint y: 196, distance: 32.6
click at [0, 196] on html "Separator You are previewing how the will restyle your page. You can not edit E…" at bounding box center [333, 158] width 666 height 316
type input "100"
click at [27, 145] on span "Solid" at bounding box center [51, 144] width 85 height 12
click at [33, 175] on div "Dotted" at bounding box center [26, 177] width 14 height 5
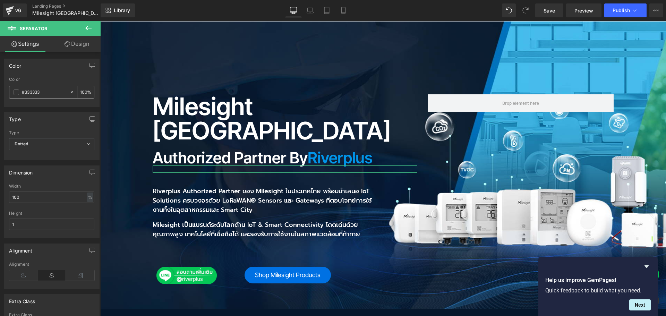
click at [16, 91] on span at bounding box center [17, 93] width 6 height 6
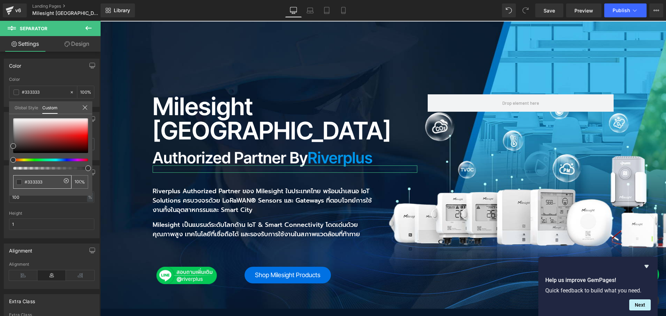
drag, startPoint x: 48, startPoint y: 182, endPoint x: 17, endPoint y: 182, distance: 30.9
click at [17, 182] on div "#333333" at bounding box center [42, 182] width 58 height 14
type input "ด"
type input "ffffff"
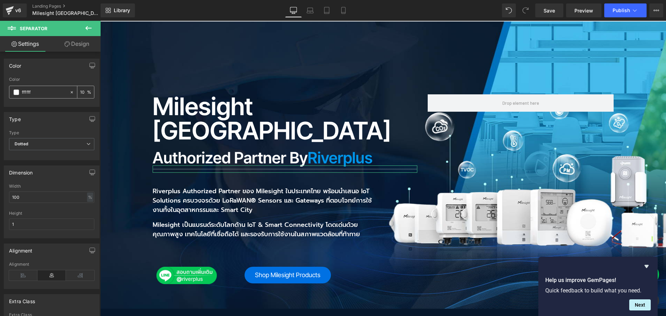
type input "1"
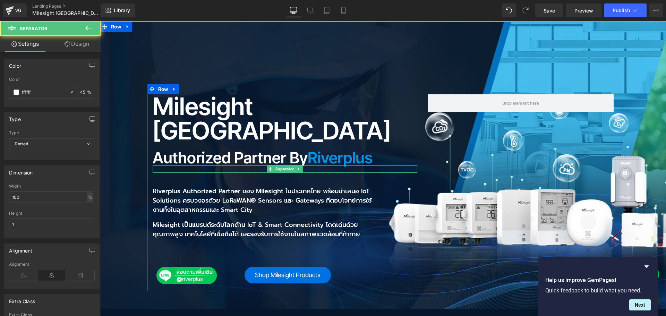
drag, startPoint x: 162, startPoint y: 144, endPoint x: 170, endPoint y: 150, distance: 9.8
click at [162, 169] on hr at bounding box center [285, 171] width 265 height 4
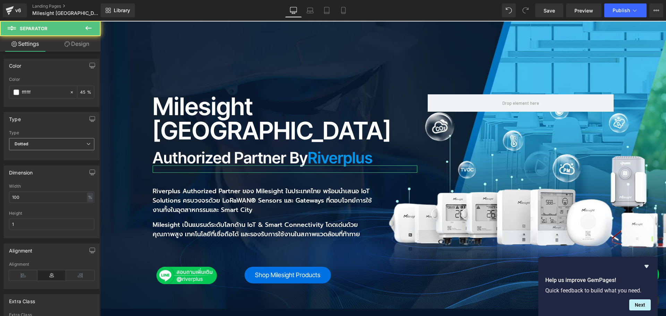
click at [34, 143] on span "Dotted" at bounding box center [51, 144] width 85 height 12
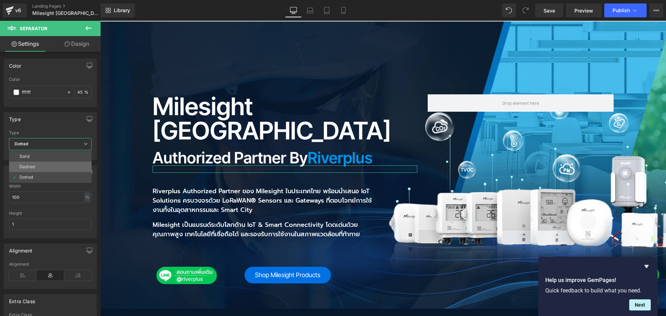
click at [42, 165] on li "Dashed" at bounding box center [50, 167] width 83 height 10
click at [80, 92] on input "45" at bounding box center [83, 92] width 7 height 8
drag, startPoint x: 82, startPoint y: 92, endPoint x: 71, endPoint y: 92, distance: 11.1
click at [71, 92] on div "45 %" at bounding box center [81, 92] width 25 height 12
drag, startPoint x: 83, startPoint y: 92, endPoint x: 48, endPoint y: 92, distance: 35.1
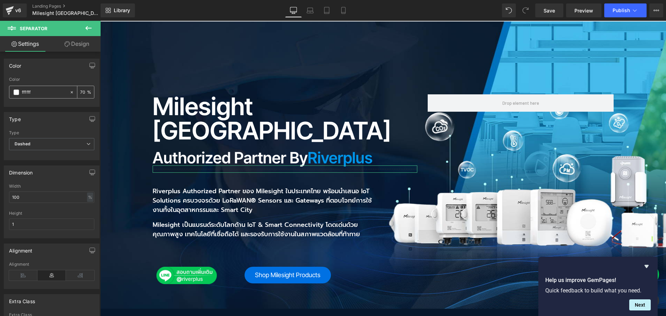
click at [48, 92] on div "#333333 70 %" at bounding box center [51, 92] width 85 height 13
type input "100"
drag, startPoint x: 18, startPoint y: 225, endPoint x: 2, endPoint y: 225, distance: 16.0
click at [2, 225] on div "Dimension 47.23% Width 100 % % px 1px Height 1" at bounding box center [52, 199] width 104 height 78
type input "2"
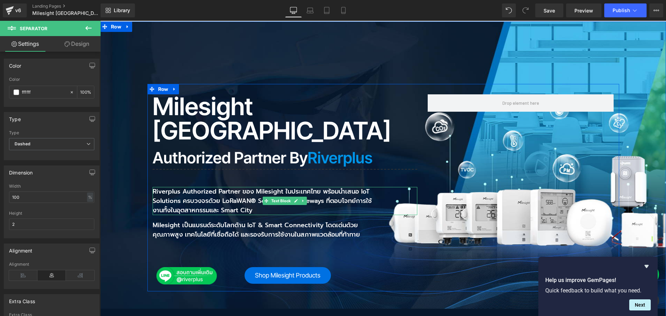
click at [218, 187] on p "Riverplus Authorized Partner ของ Milesight ในประเทศไทย พร้อมนำเสนอ IoT Solution…" at bounding box center [264, 201] width 223 height 28
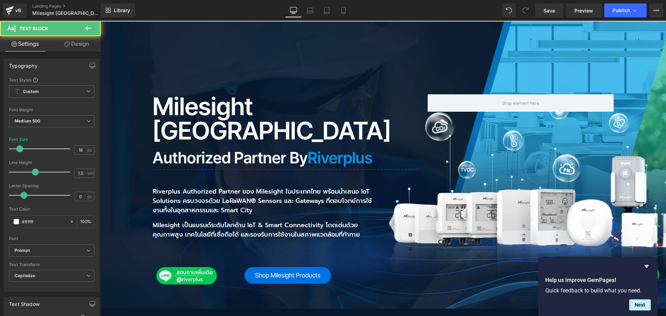
click at [80, 43] on link "Design" at bounding box center [77, 44] width 50 height 16
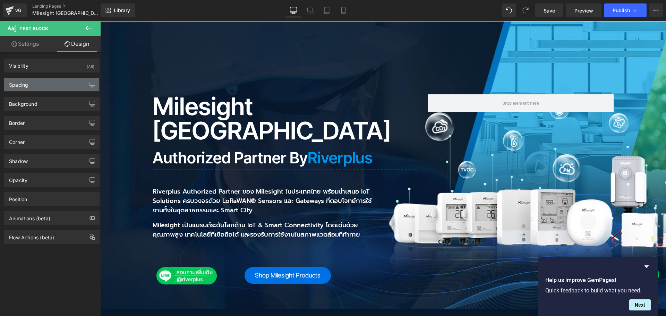
click at [34, 85] on div "Spacing" at bounding box center [51, 84] width 95 height 13
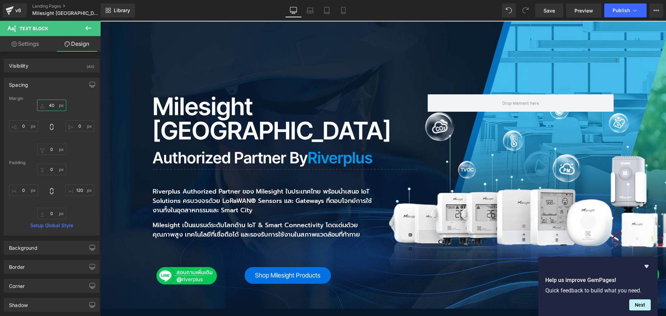
click at [55, 108] on input "40" at bounding box center [51, 105] width 29 height 11
type input "0"
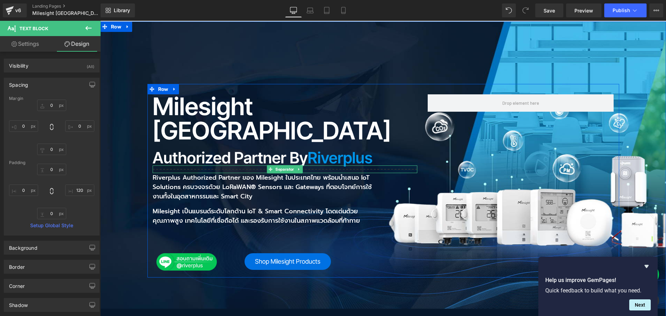
click at [195, 169] on hr at bounding box center [285, 171] width 265 height 4
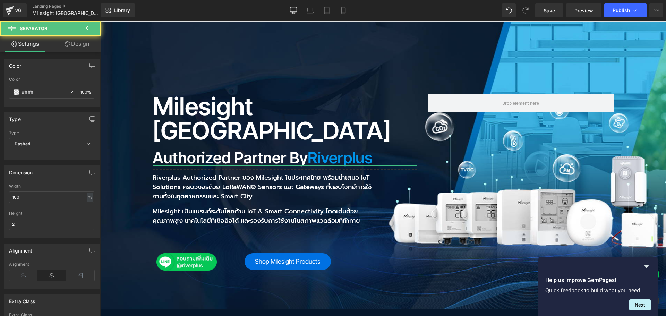
click at [87, 43] on link "Design" at bounding box center [77, 44] width 50 height 16
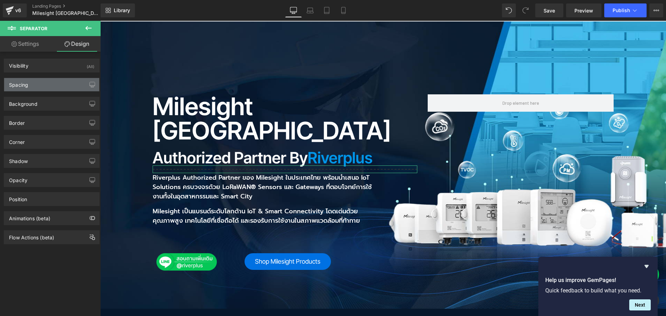
click at [29, 89] on div "Spacing" at bounding box center [51, 84] width 95 height 13
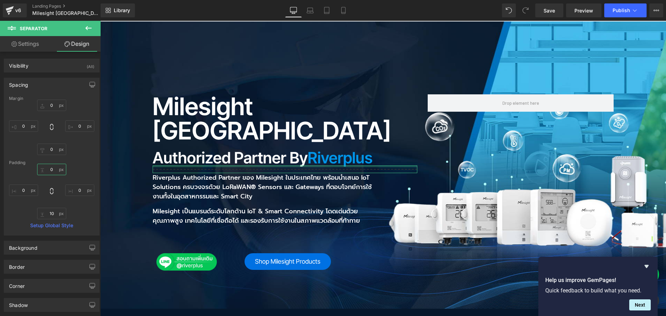
click at [54, 169] on input "0" at bounding box center [51, 169] width 29 height 11
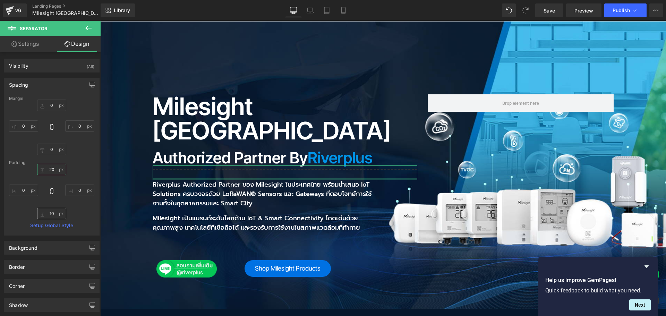
type input "20"
click at [54, 213] on input "10" at bounding box center [51, 213] width 29 height 11
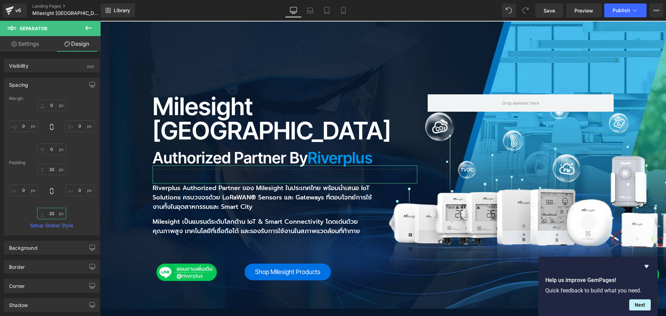
type input "2"
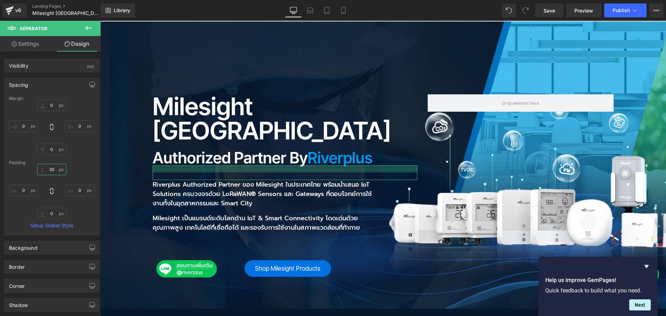
click at [52, 170] on input "20" at bounding box center [51, 169] width 29 height 11
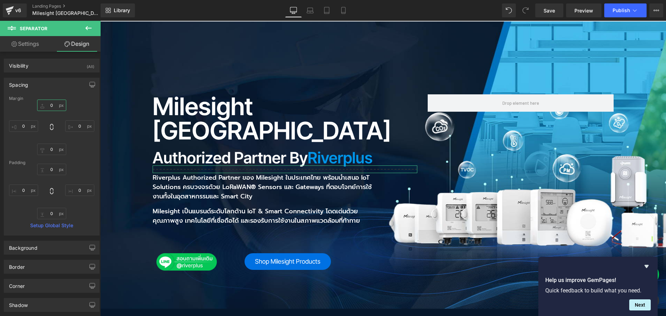
click at [54, 102] on input "0" at bounding box center [51, 105] width 29 height 11
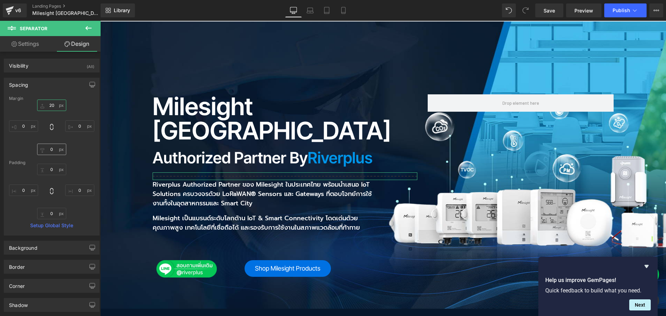
type input "20"
click at [52, 147] on input "0" at bounding box center [51, 149] width 29 height 11
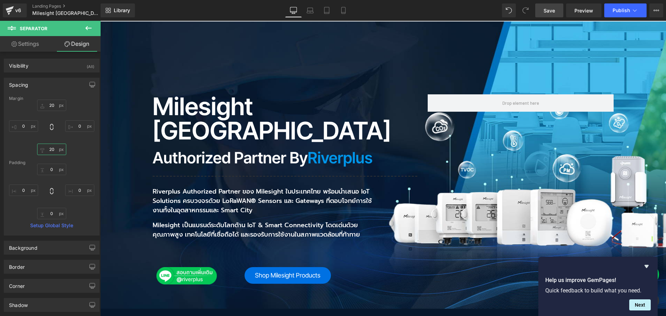
type input "20"
click at [553, 9] on span "Save" at bounding box center [549, 10] width 11 height 7
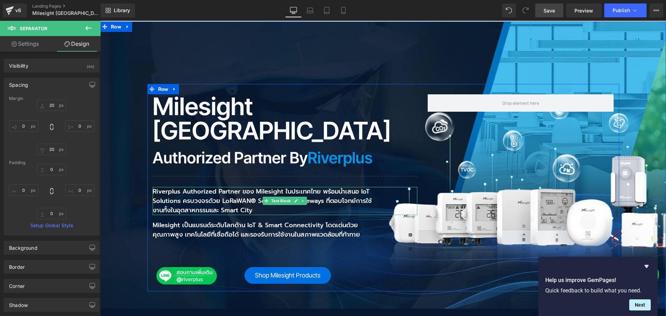
click at [178, 187] on p "Riverplus Authorized Partner ของ Milesight ในประเทศไทย พร้อมนำเสนอ IoT Solution…" at bounding box center [264, 201] width 223 height 28
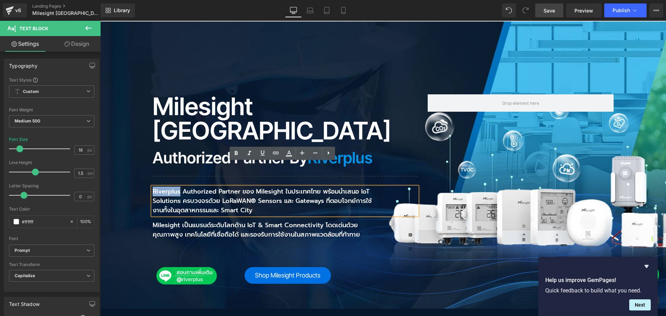
drag, startPoint x: 150, startPoint y: 167, endPoint x: 178, endPoint y: 167, distance: 27.4
click at [178, 187] on p "Riverplus Authorized Partner ของ Milesight ในประเทศไทย พร้อมนำเสนอ IoT Solution…" at bounding box center [264, 201] width 223 height 28
click at [288, 158] on link at bounding box center [289, 153] width 13 height 13
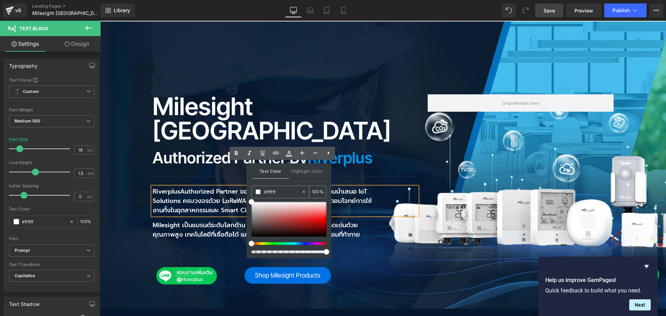
drag, startPoint x: 283, startPoint y: 189, endPoint x: 251, endPoint y: 195, distance: 32.4
click at [252, 195] on div "#ffffff 100 %" at bounding box center [289, 192] width 75 height 13
paste input "00FFDE"
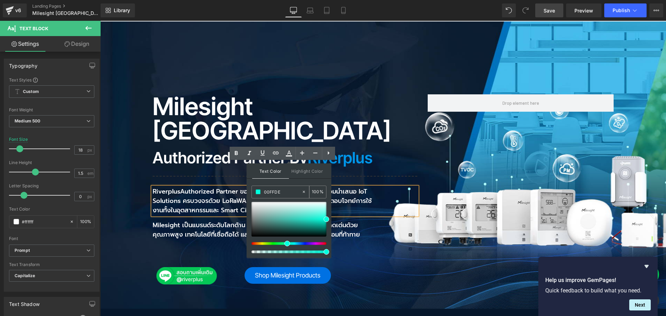
type input "00FFDE"
click at [257, 193] on span at bounding box center [258, 191] width 5 height 5
click at [286, 155] on icon at bounding box center [289, 153] width 8 height 8
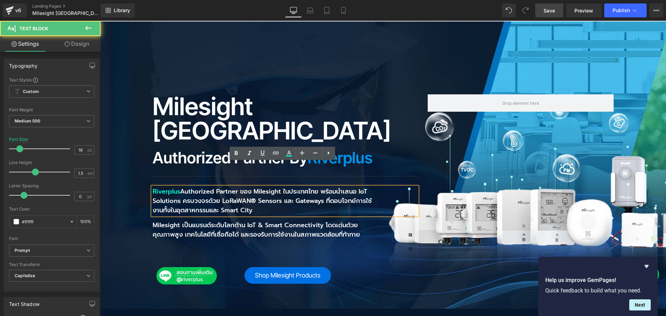
click at [196, 187] on p "Riverplus Authorized Partner ของ Milesight ในประเทศไทย พร้อมนำเสนอ IoT Solution…" at bounding box center [264, 201] width 223 height 28
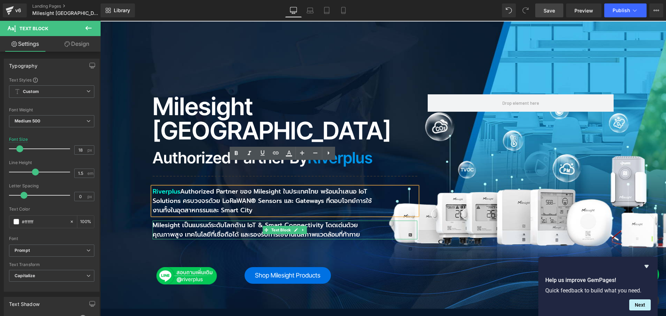
click at [166, 221] on p "Milesight เป็นแบรนด์ระดับโลกด้าน IoT & Smart Connectivity โดดเด่นด้วยคุณภาพสูง …" at bounding box center [264, 230] width 223 height 19
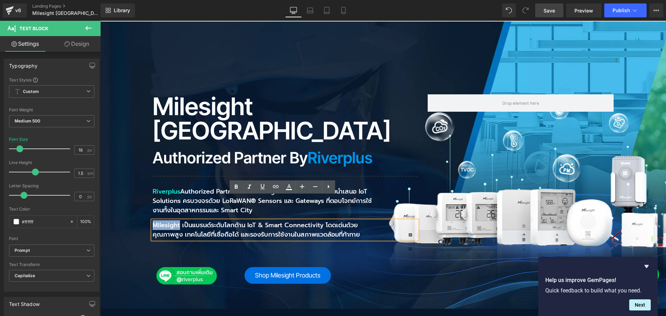
drag, startPoint x: 150, startPoint y: 200, endPoint x: 178, endPoint y: 201, distance: 27.8
click at [178, 221] on p "Milesight เป็นแบรนด์ระดับโลกด้าน IoT & Smart Connectivity โดดเด่นด้วยคุณภาพสูง …" at bounding box center [264, 230] width 223 height 19
click at [287, 189] on icon at bounding box center [289, 189] width 6 height 1
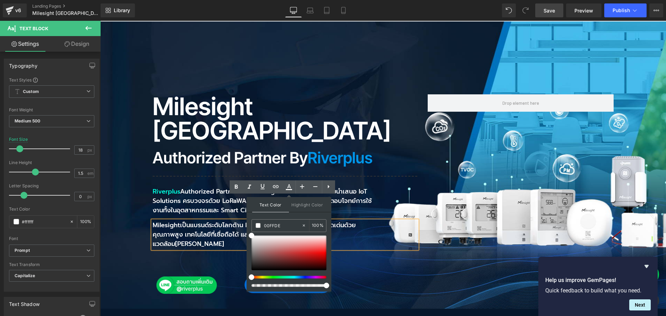
drag, startPoint x: 260, startPoint y: 227, endPoint x: 251, endPoint y: 227, distance: 9.4
click at [251, 227] on div "Text Color Highlight Color #333333 00FFDE 100 % transparent 0 %" at bounding box center [289, 244] width 85 height 94
paste input "00FFDE"
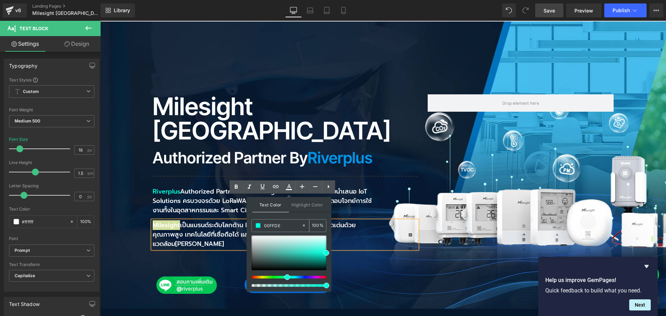
click at [259, 225] on span at bounding box center [258, 225] width 5 height 5
click at [292, 187] on icon at bounding box center [289, 187] width 8 height 8
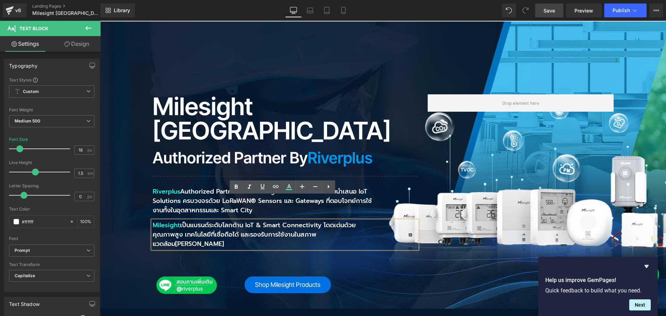
click at [368, 187] on p "Riverplus Authorized Partner ของ Milesight ในประเทศไทย พร้อมนำเสนอ IoT Solution…" at bounding box center [264, 201] width 223 height 28
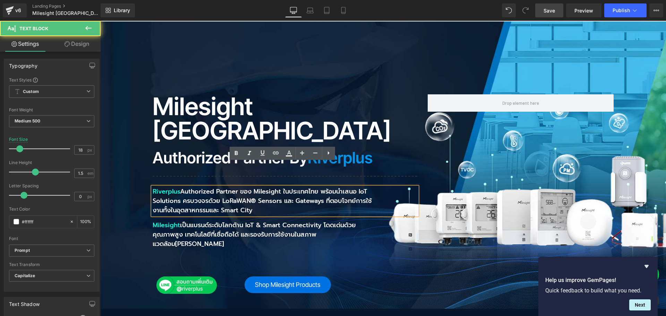
click at [401, 273] on div "Milesight Thailand Heading Authorized Partner by Riverplus Heading Separator Na…" at bounding box center [383, 182] width 566 height 321
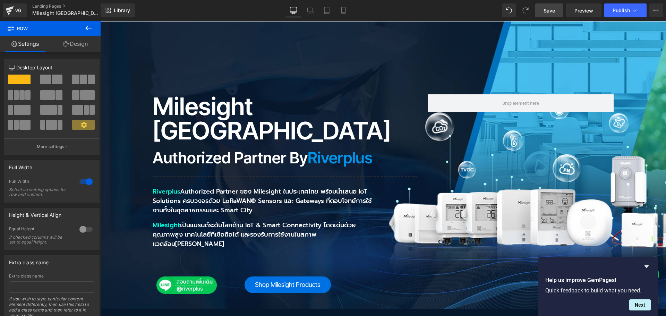
click at [555, 11] on span "Save" at bounding box center [549, 10] width 11 height 7
click at [168, 187] on span "Riverplus" at bounding box center [166, 192] width 27 height 10
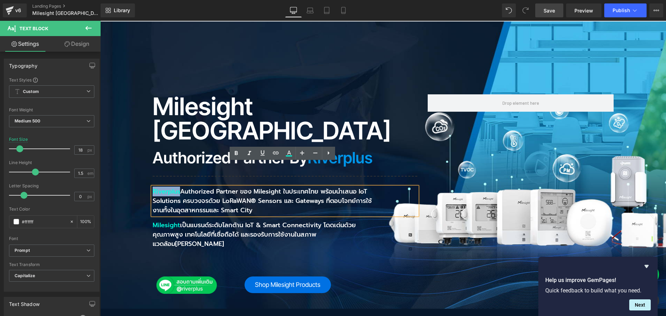
drag, startPoint x: 178, startPoint y: 166, endPoint x: 151, endPoint y: 165, distance: 27.8
click at [153, 187] on p "Riverplus Authorized Partner ของ Milesight ในประเทศไทย พร้อมนำเสนอ IoT Solution…" at bounding box center [264, 201] width 223 height 28
click at [288, 153] on icon at bounding box center [289, 153] width 4 height 4
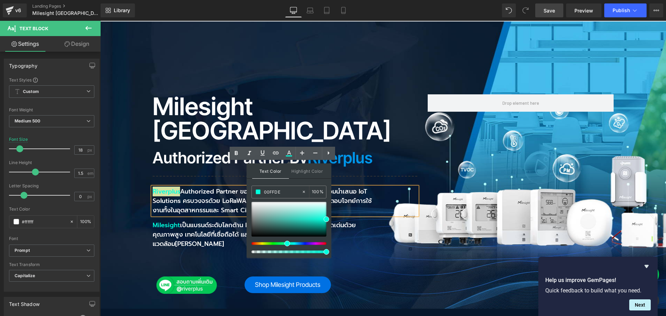
drag, startPoint x: 287, startPoint y: 189, endPoint x: 251, endPoint y: 190, distance: 35.8
click at [251, 190] on div "Text Color Highlight Color #333333 00FFDE 100 % transparent 0 %" at bounding box center [289, 210] width 85 height 94
paste input "00CAFF"
click at [259, 191] on span at bounding box center [258, 191] width 5 height 5
click at [287, 154] on icon at bounding box center [289, 153] width 8 height 8
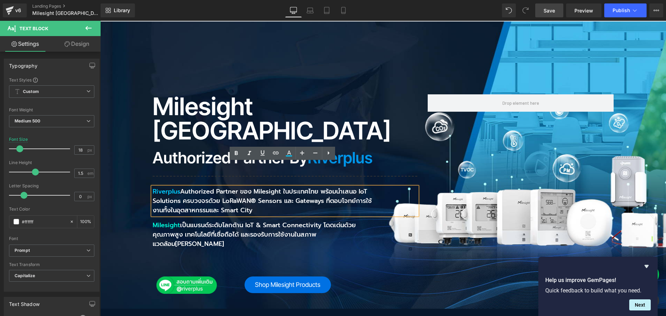
click at [222, 187] on p "Riverplus Authorized Partner ของ Milesight ในประเทศไทย พร้อมนำเสนอ IoT Solution…" at bounding box center [264, 201] width 223 height 28
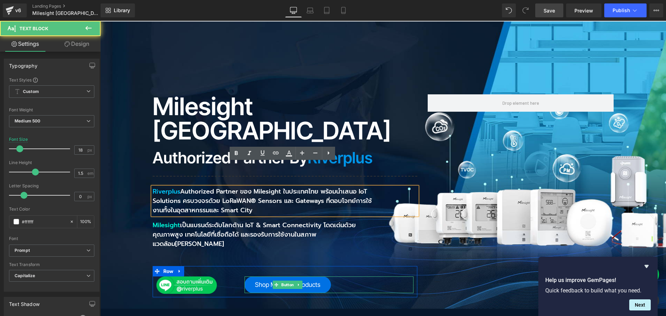
click at [361, 277] on div "Shop Milesight Products" at bounding box center [329, 285] width 169 height 17
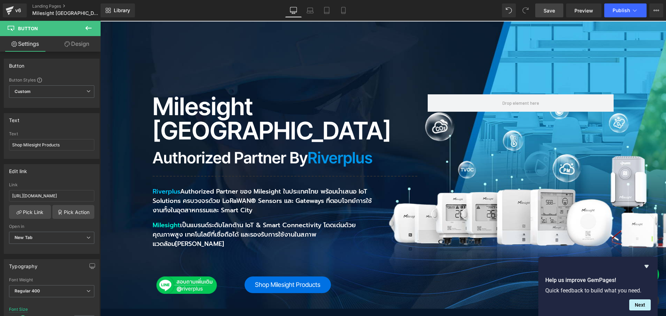
click at [553, 12] on span "Save" at bounding box center [549, 10] width 11 height 7
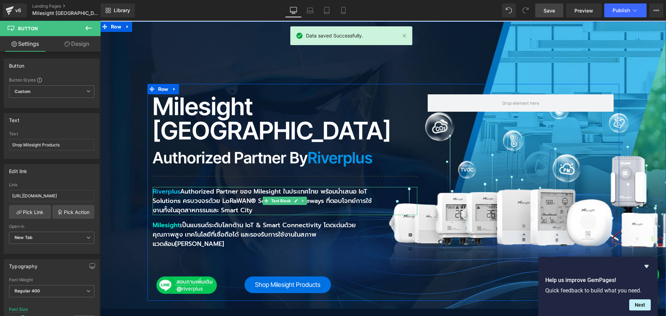
click at [230, 187] on p "Riverplus Authorized Partner ของ Milesight ในประเทศไทย พร้อมนำเสนอ IoT Solution…" at bounding box center [264, 201] width 223 height 28
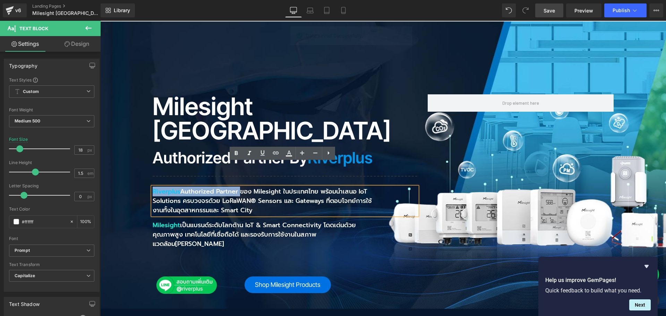
drag, startPoint x: 238, startPoint y: 168, endPoint x: 151, endPoint y: 168, distance: 87.1
click at [153, 187] on p "Riverplus Authorized Partner ของ Milesight ในประเทศไทย พร้อมนำเสนอ IoT Solution…" at bounding box center [264, 201] width 223 height 28
click at [287, 153] on icon at bounding box center [289, 153] width 8 height 8
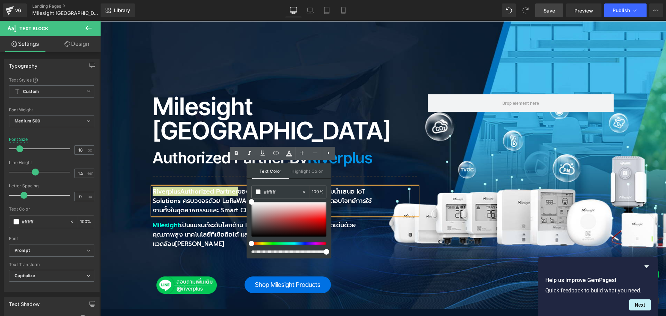
drag, startPoint x: 287, startPoint y: 194, endPoint x: 247, endPoint y: 194, distance: 39.6
click at [247, 194] on div "Text Color Highlight Color #333333 #ffffff 100 % transparent 0 %" at bounding box center [289, 210] width 85 height 94
paste input "00CAFF"
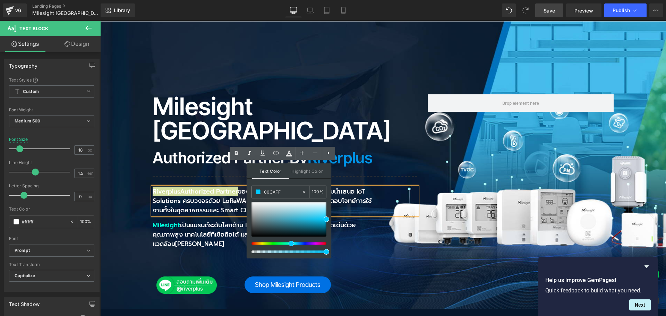
type input "00CAFF"
click at [258, 190] on span at bounding box center [258, 191] width 5 height 5
click at [285, 157] on icon at bounding box center [289, 153] width 8 height 8
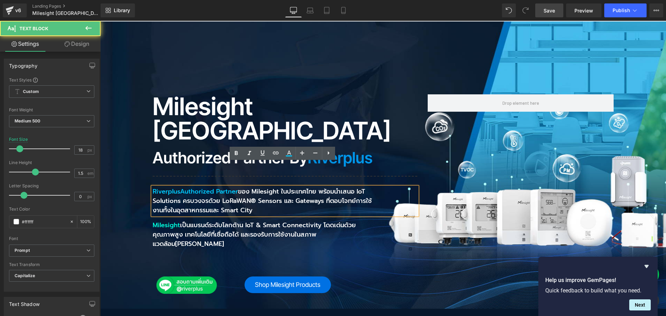
click at [352, 187] on div "Riverplus Authorized Partner ของ Milesight ในประเทศไทย พร้อมนำเสนอ IoT Solution…" at bounding box center [285, 201] width 265 height 28
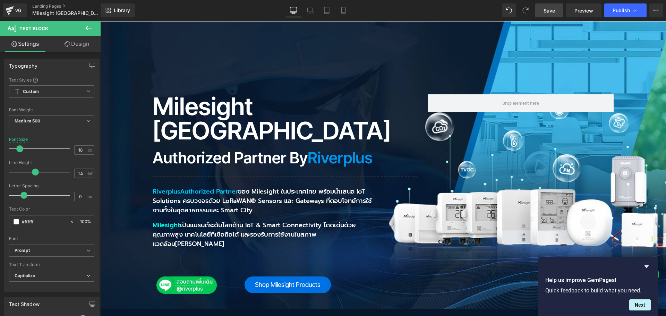
click at [554, 15] on link "Save" at bounding box center [550, 10] width 28 height 14
click at [243, 187] on p "Riverplus Authorized Partner ของ Milesight ในประเทศไทย พร้อมนำเสนอ IoT Solution…" at bounding box center [264, 201] width 223 height 28
drag, startPoint x: 46, startPoint y: 221, endPoint x: 16, endPoint y: 221, distance: 29.5
click at [16, 221] on div "#ffffff" at bounding box center [39, 222] width 60 height 12
type input "#86868b"
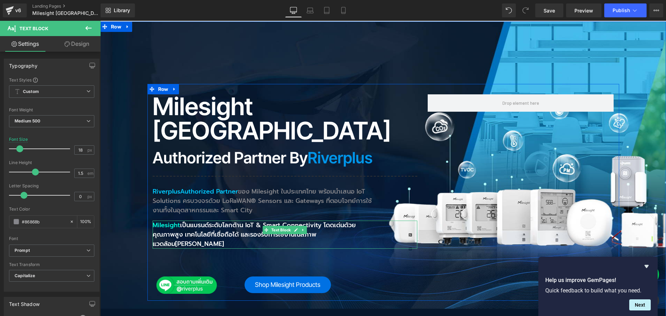
click at [176, 221] on p "Milesight เป็นแบรนด์ระดับโลกด้าน IoT & Smart Connectivity โดดเด่นด้วยคุณภาพสูง …" at bounding box center [264, 235] width 223 height 28
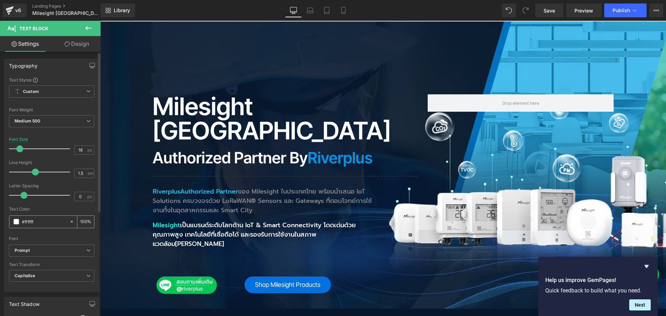
drag, startPoint x: 47, startPoint y: 222, endPoint x: 9, endPoint y: 222, distance: 37.5
click at [9, 222] on div "#ffffff" at bounding box center [39, 222] width 60 height 12
type input "#86868b"
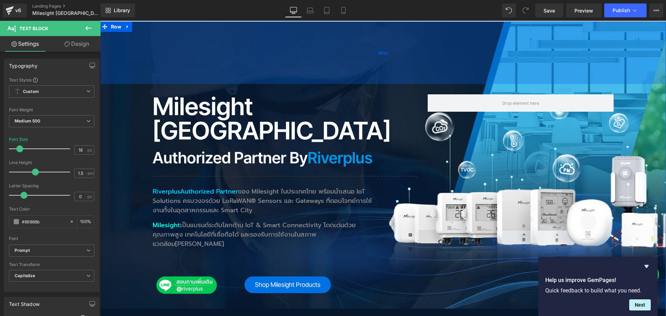
click at [382, 53] on span "180px" at bounding box center [383, 53] width 10 height 8
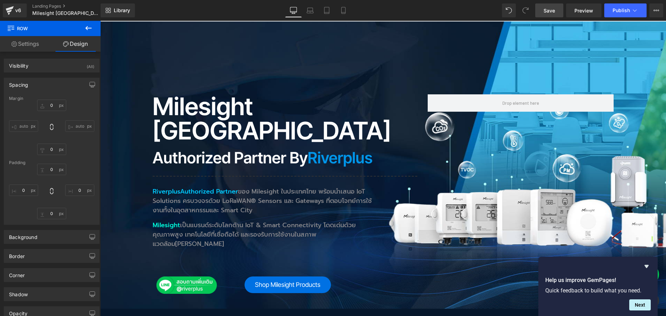
click at [554, 14] on span "Save" at bounding box center [549, 10] width 11 height 7
click at [161, 187] on span "Riverplus Authorized Partner" at bounding box center [195, 192] width 85 height 10
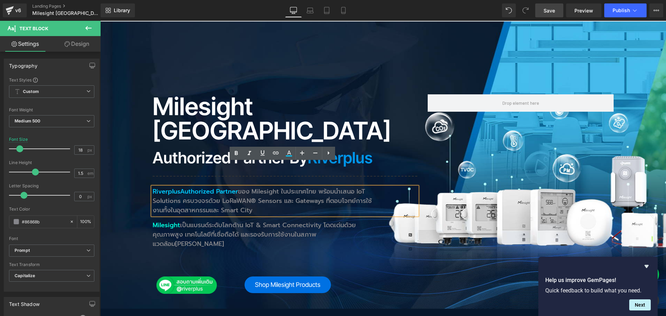
drag, startPoint x: 150, startPoint y: 167, endPoint x: 239, endPoint y: 166, distance: 89.2
click at [239, 187] on p "Riverplus Authorized Partner ของ Milesight ในประเทศไทย พร้อมนำเสนอ IoT Solution…" at bounding box center [264, 201] width 223 height 28
click at [288, 151] on icon at bounding box center [289, 153] width 8 height 8
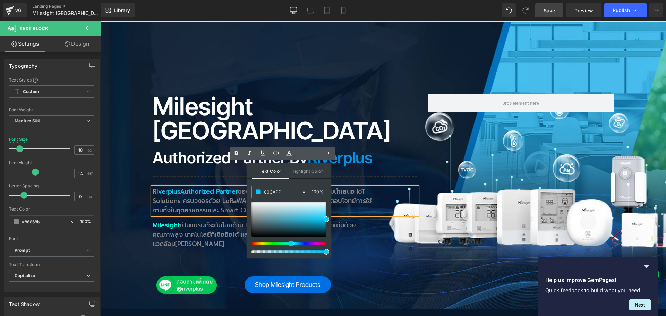
drag, startPoint x: 383, startPoint y: 210, endPoint x: 241, endPoint y: 191, distance: 143.6
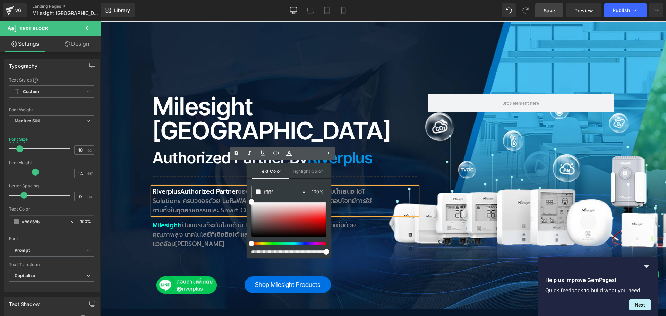
click at [257, 192] on span at bounding box center [258, 191] width 5 height 5
click at [290, 156] on icon at bounding box center [289, 155] width 6 height 1
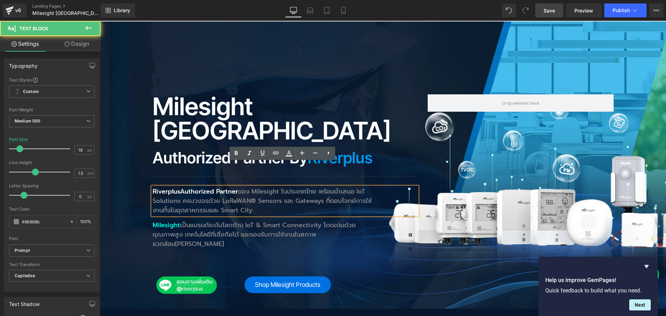
click at [242, 187] on p "Riverplus Authorized Partner ของ Milesight ในประเทศไทย พร้อมนำเสนอ IoT Solution…" at bounding box center [264, 201] width 223 height 28
click at [187, 221] on p "Milesight เป็นแบรนด์ระดับโลกด้าน IoT & Smart Connectivity โดดเด่นด้วยคุณภาพสูง …" at bounding box center [264, 235] width 223 height 28
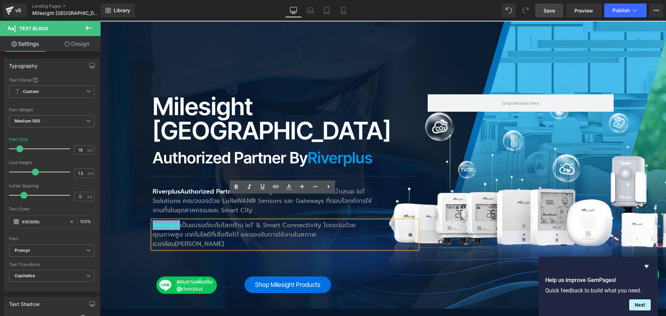
drag, startPoint x: 178, startPoint y: 201, endPoint x: 151, endPoint y: 200, distance: 27.1
click at [153, 221] on p "Milesight เป็นแบรนด์ระดับโลกด้าน IoT & Smart Connectivity โดดเด่นด้วยคุณภาพสูง …" at bounding box center [264, 235] width 223 height 28
click at [293, 188] on link at bounding box center [289, 186] width 13 height 13
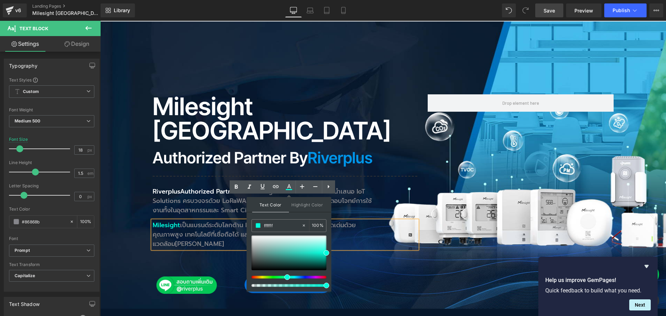
drag, startPoint x: 289, startPoint y: 226, endPoint x: 246, endPoint y: 225, distance: 43.0
click at [247, 225] on div "Text Color Highlight Color #333333 ffffff 100 % transparent 0 %" at bounding box center [289, 244] width 85 height 94
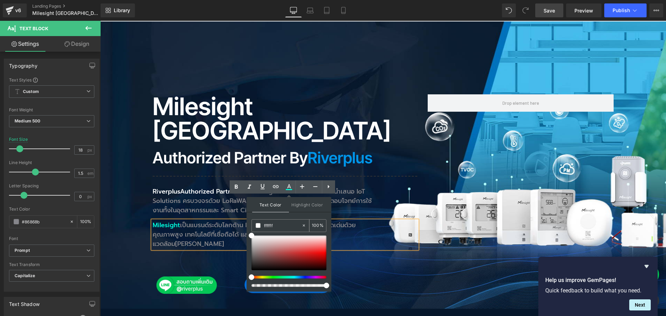
type input "ffffff"
click at [258, 226] on span at bounding box center [258, 225] width 5 height 5
drag, startPoint x: 290, startPoint y: 190, endPoint x: 283, endPoint y: 193, distance: 8.2
click at [290, 190] on icon at bounding box center [289, 187] width 8 height 8
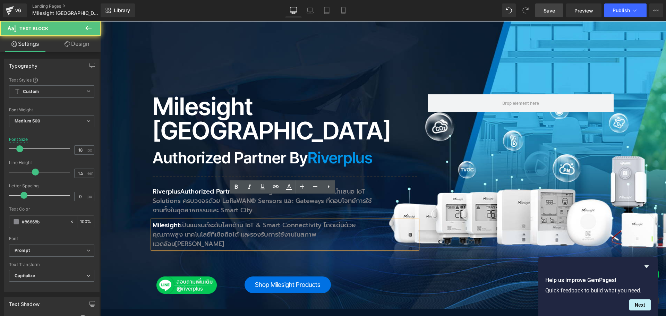
click at [239, 221] on p "Milesight เป็นแบรนด์ระดับโลกด้าน IoT & Smart Connectivity โดดเด่นด้วยคุณภาพสูง …" at bounding box center [264, 235] width 223 height 28
click at [236, 231] on div "Milesight Thailand Heading Authorized Partner by Riverplus Heading Separator Na…" at bounding box center [284, 195] width 275 height 203
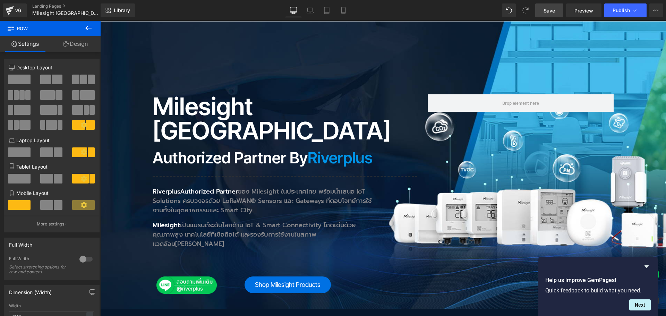
click at [550, 12] on span "Save" at bounding box center [549, 10] width 11 height 7
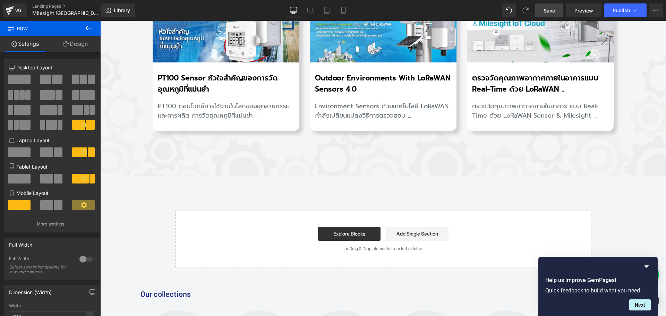
drag, startPoint x: 664, startPoint y: 39, endPoint x: 756, endPoint y: 287, distance: 264.4
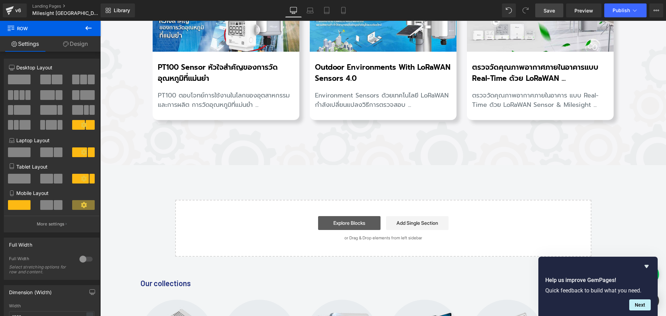
click at [358, 216] on link "Explore Blocks" at bounding box center [349, 223] width 62 height 14
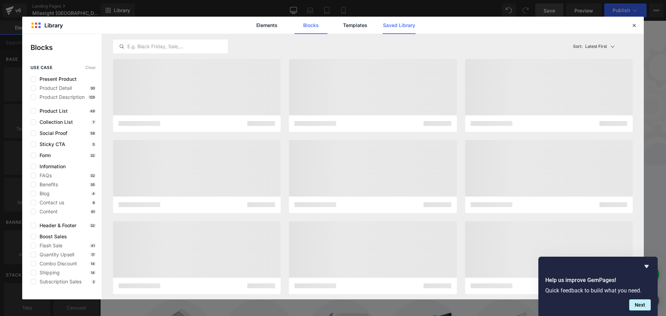
click at [397, 29] on link "Saved Library" at bounding box center [399, 25] width 33 height 17
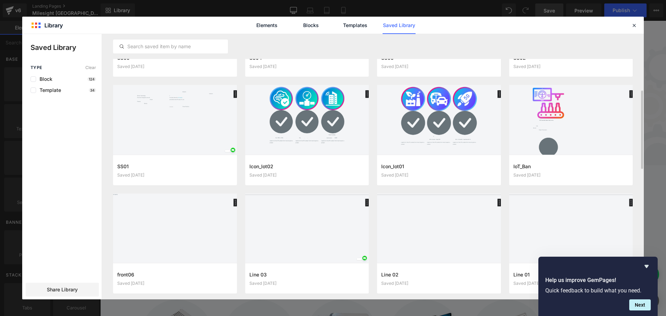
scroll to position [243, 0]
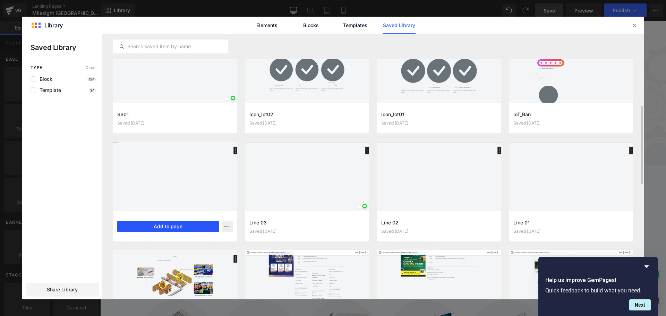
click at [158, 224] on button "Add to page" at bounding box center [168, 226] width 102 height 11
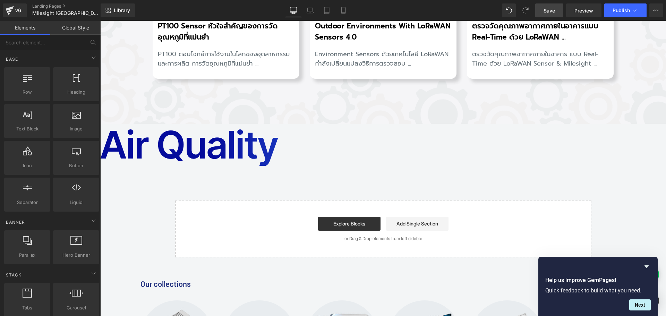
scroll to position [3578, 0]
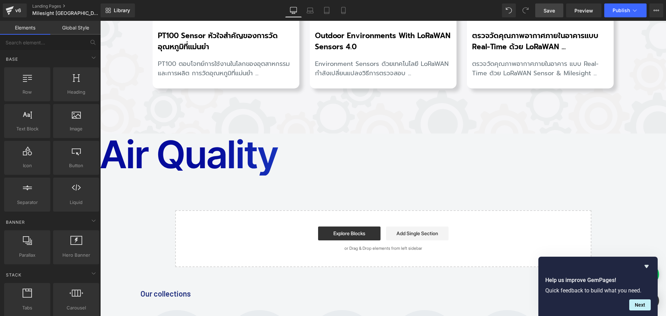
click at [236, 134] on h2 "Air Quality" at bounding box center [383, 155] width 566 height 42
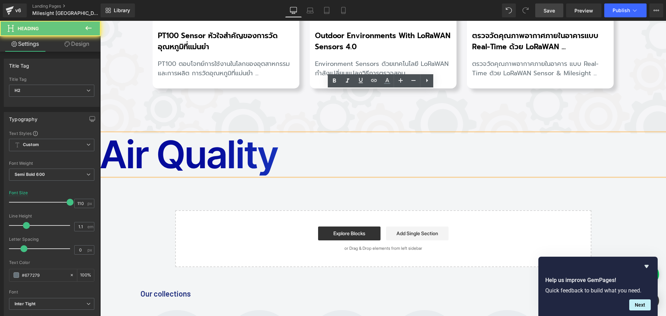
click at [286, 134] on h2 "Air Quality" at bounding box center [383, 155] width 566 height 42
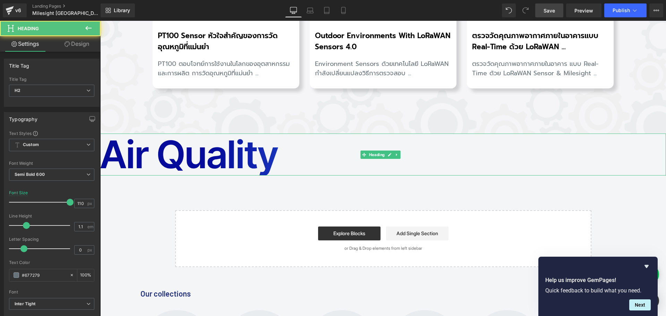
click at [194, 134] on h2 "Air Quality" at bounding box center [383, 155] width 566 height 42
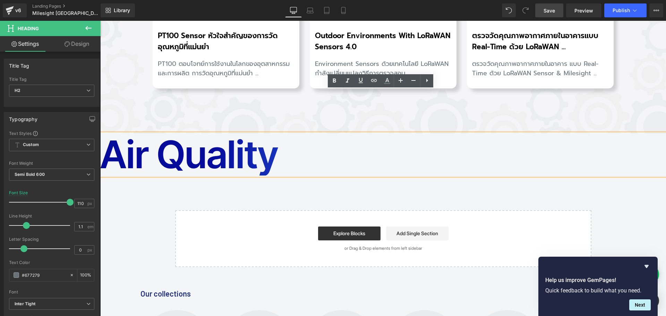
click at [194, 134] on h2 "Air Quality" at bounding box center [383, 155] width 566 height 42
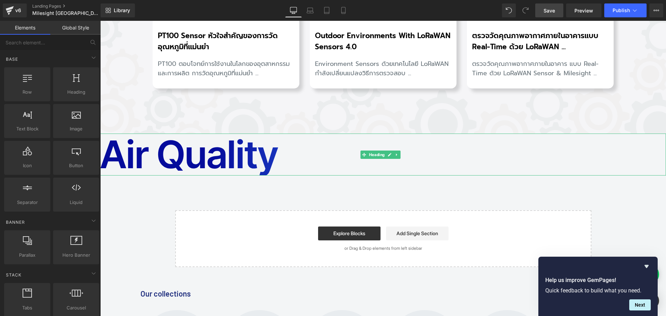
click at [230, 134] on h2 "Air Quality" at bounding box center [383, 155] width 566 height 42
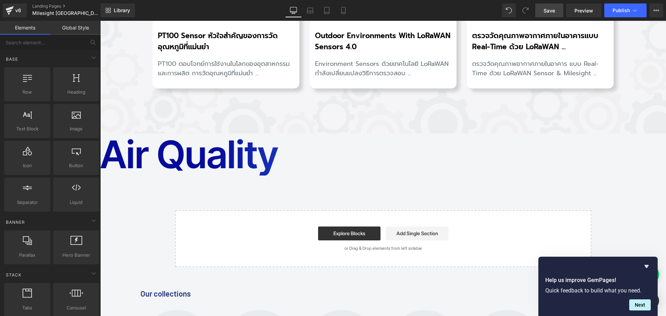
click at [301, 134] on h2 "Air Quality" at bounding box center [383, 155] width 566 height 42
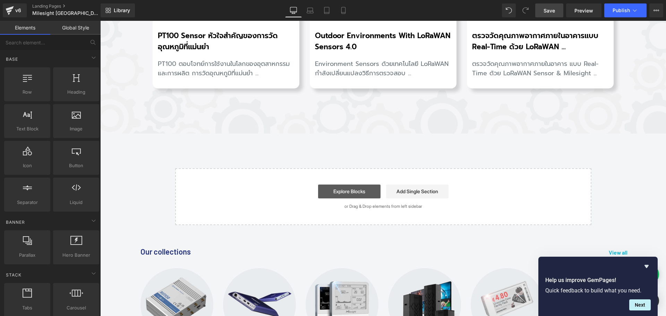
click at [339, 185] on link "Explore Blocks" at bounding box center [349, 192] width 62 height 14
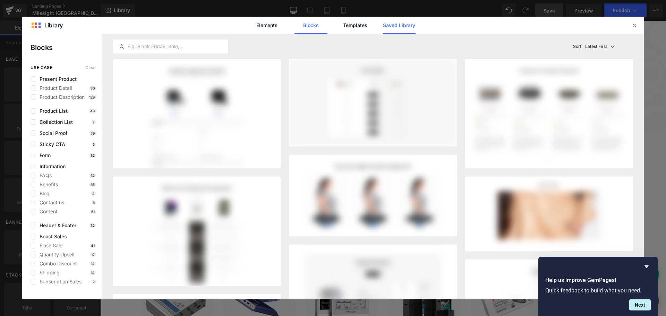
click at [394, 26] on link "Saved Library" at bounding box center [399, 25] width 33 height 17
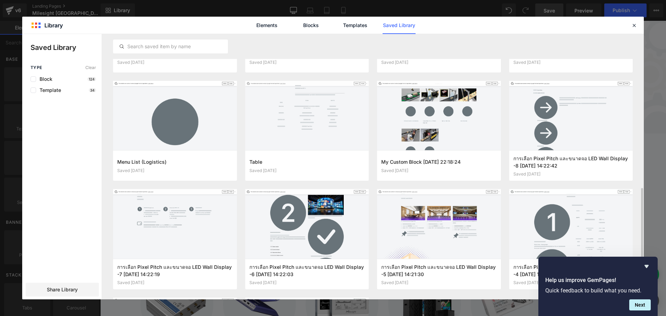
scroll to position [555, 0]
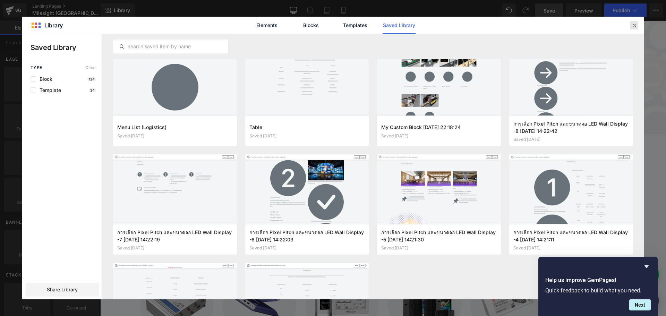
click at [633, 26] on icon at bounding box center [634, 25] width 6 height 6
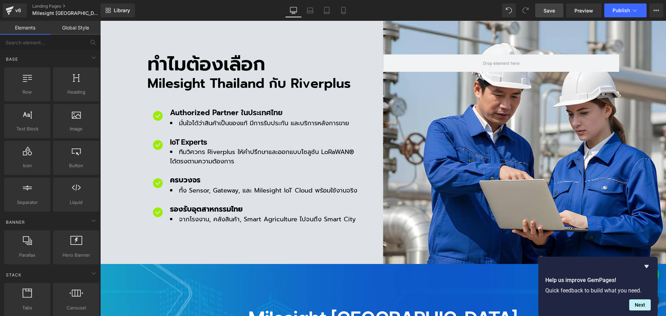
scroll to position [0, 0]
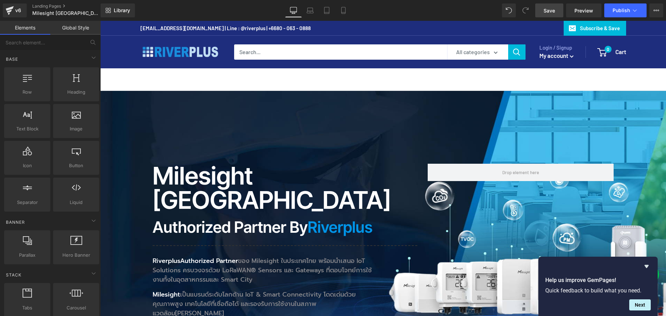
click at [548, 12] on span "Save" at bounding box center [549, 10] width 11 height 7
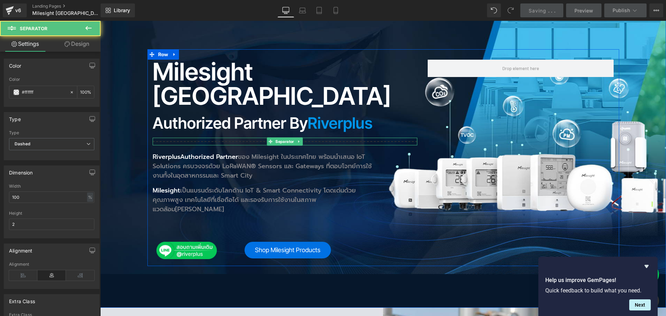
click at [380, 141] on hr at bounding box center [285, 143] width 265 height 4
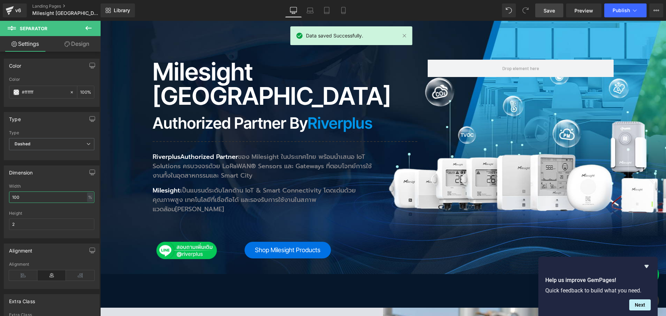
drag, startPoint x: 29, startPoint y: 199, endPoint x: -11, endPoint y: 199, distance: 40.3
click at [0, 199] on html "Separator You are previewing how the will restyle your page. You can not edit E…" at bounding box center [333, 158] width 666 height 316
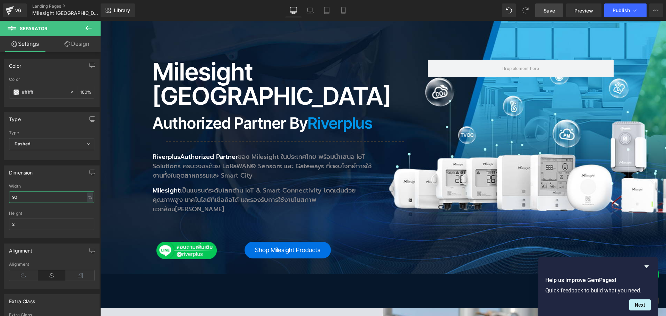
type input "90"
click at [553, 9] on span "Save" at bounding box center [549, 10] width 11 height 7
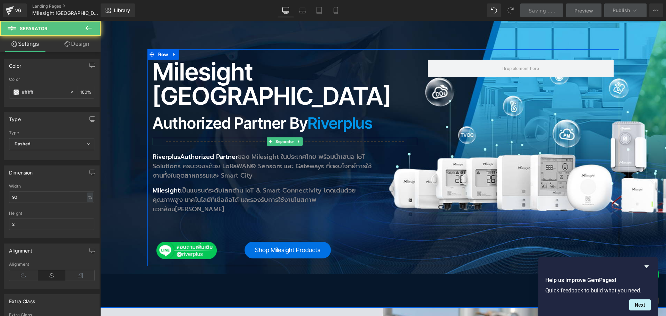
click at [252, 141] on hr at bounding box center [285, 143] width 238 height 4
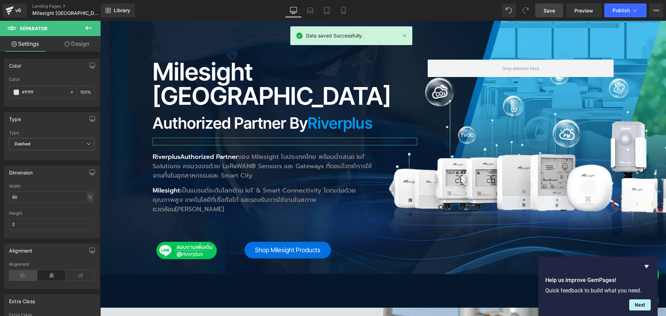
click at [26, 276] on icon at bounding box center [23, 275] width 28 height 10
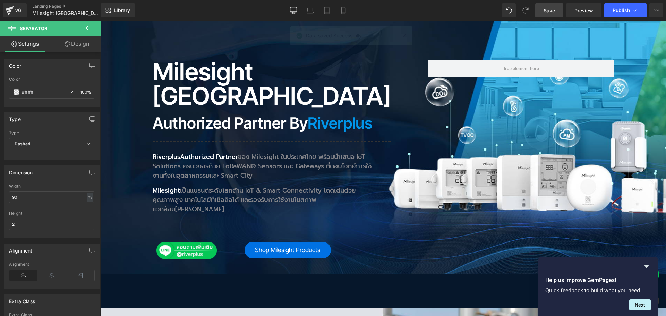
click at [548, 12] on span "Save" at bounding box center [549, 10] width 11 height 7
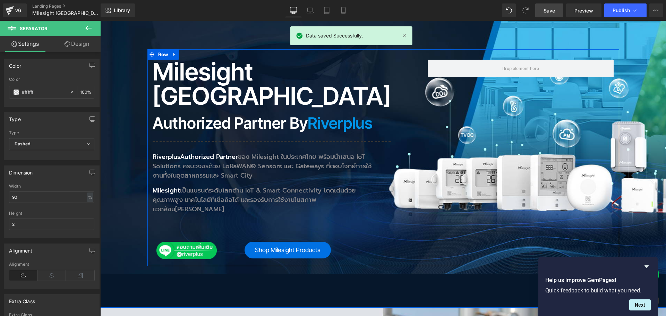
scroll to position [35, 0]
